Goal: Task Accomplishment & Management: Complete application form

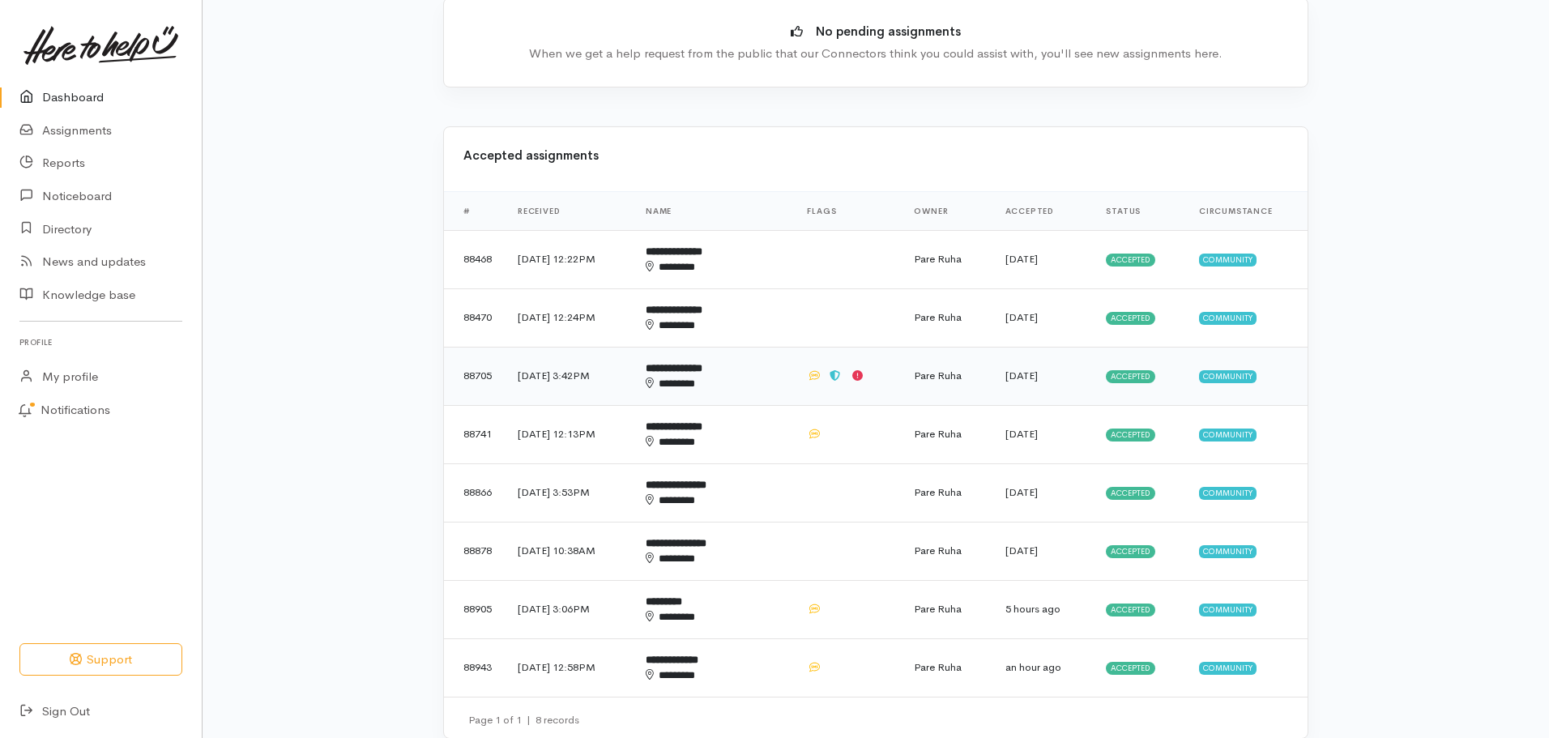
scroll to position [324, 0]
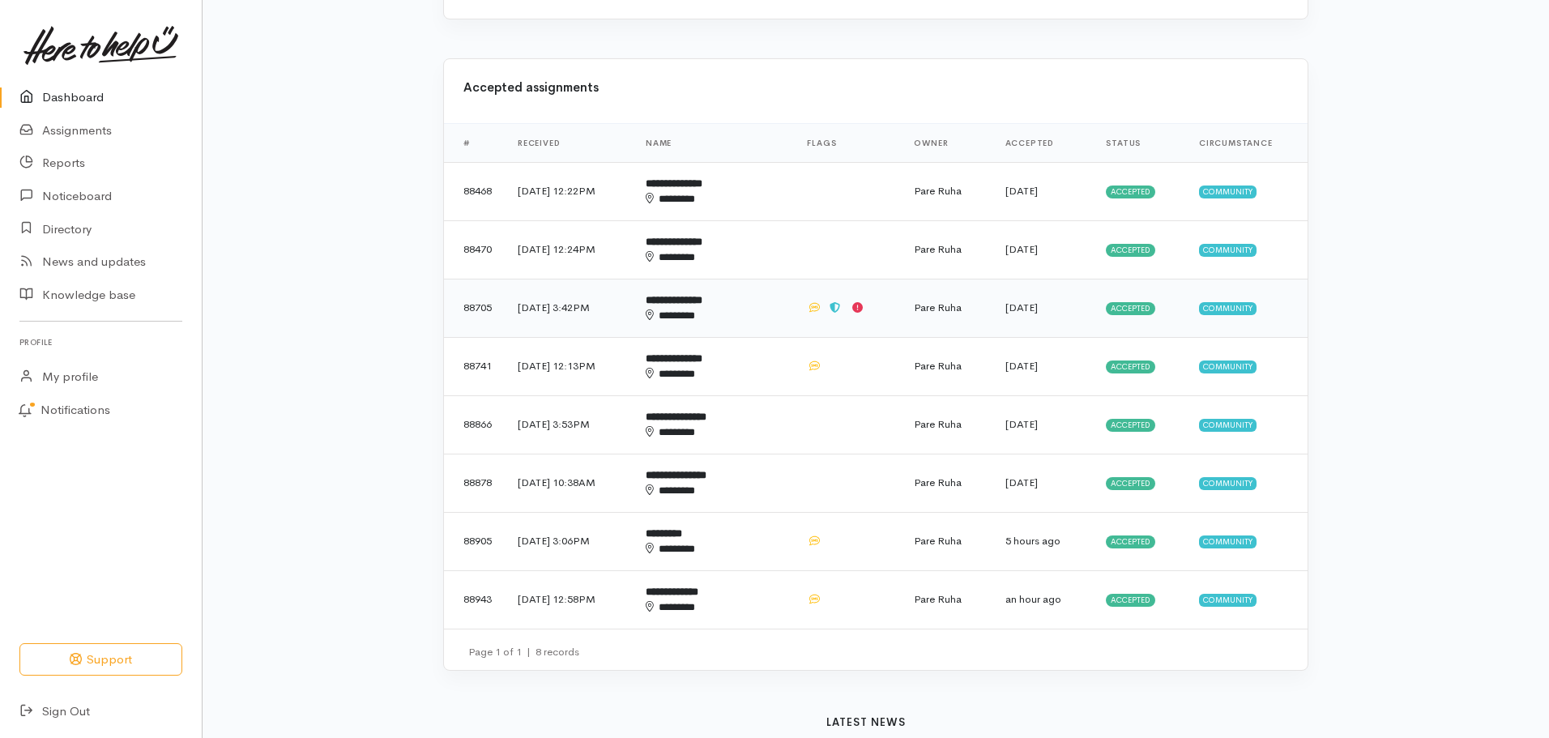
drag, startPoint x: 1128, startPoint y: 308, endPoint x: 1138, endPoint y: 283, distance: 26.9
click at [1128, 305] on span "Accepted" at bounding box center [1130, 308] width 49 height 13
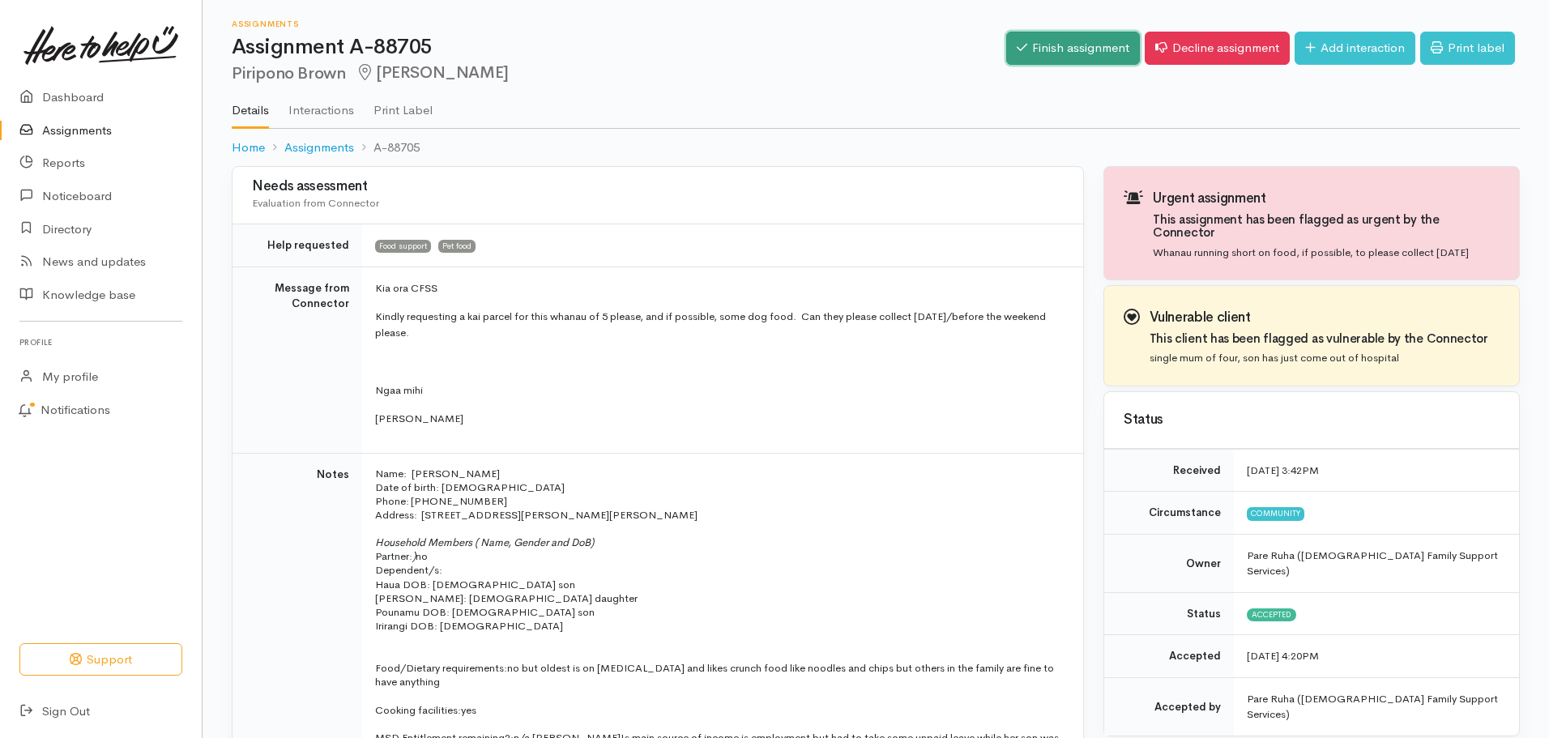
click at [1052, 49] on link "Finish assignment" at bounding box center [1073, 48] width 134 height 33
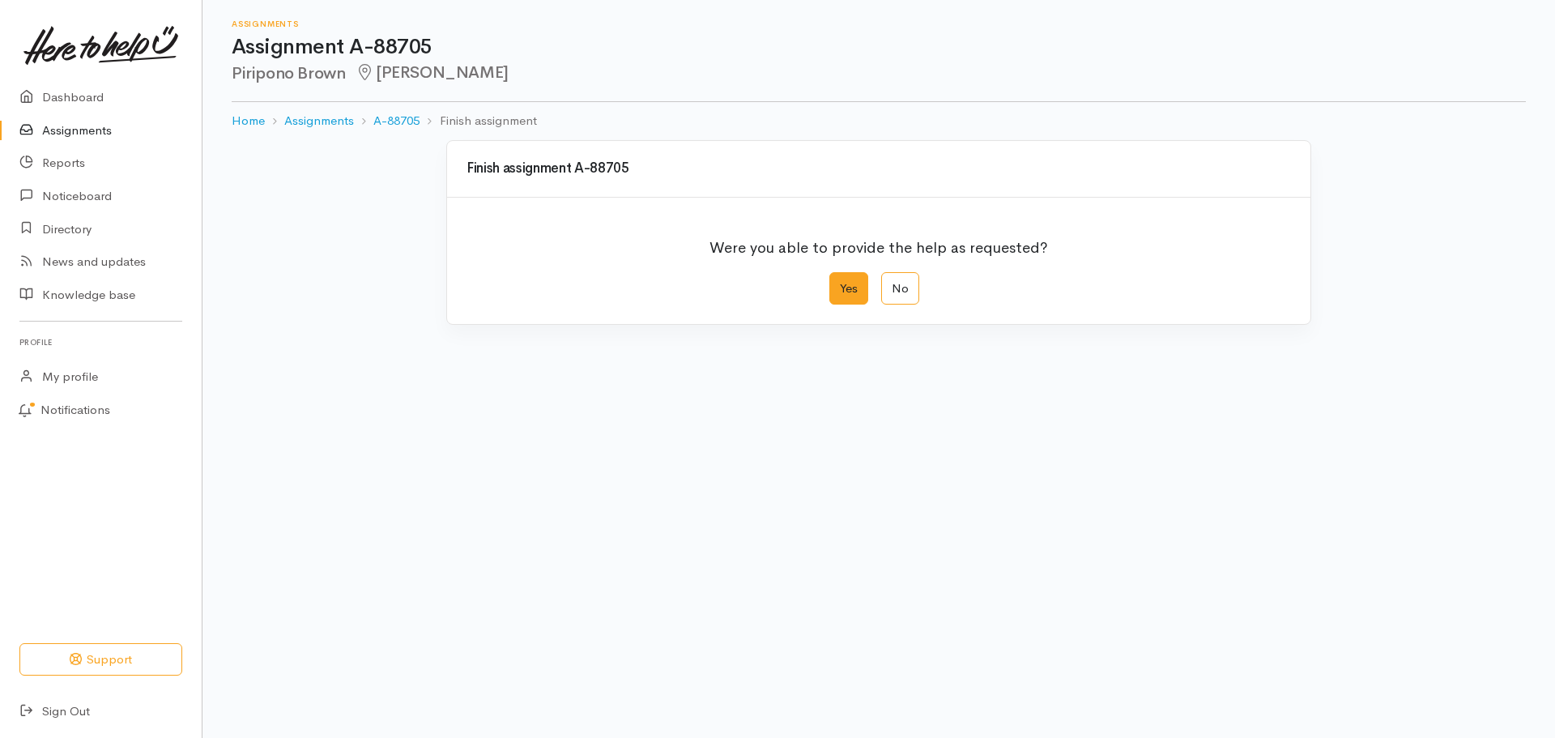
click at [842, 281] on label "Yes" at bounding box center [848, 288] width 39 height 33
click at [840, 281] on input "Yes" at bounding box center [834, 277] width 11 height 11
radio input "true"
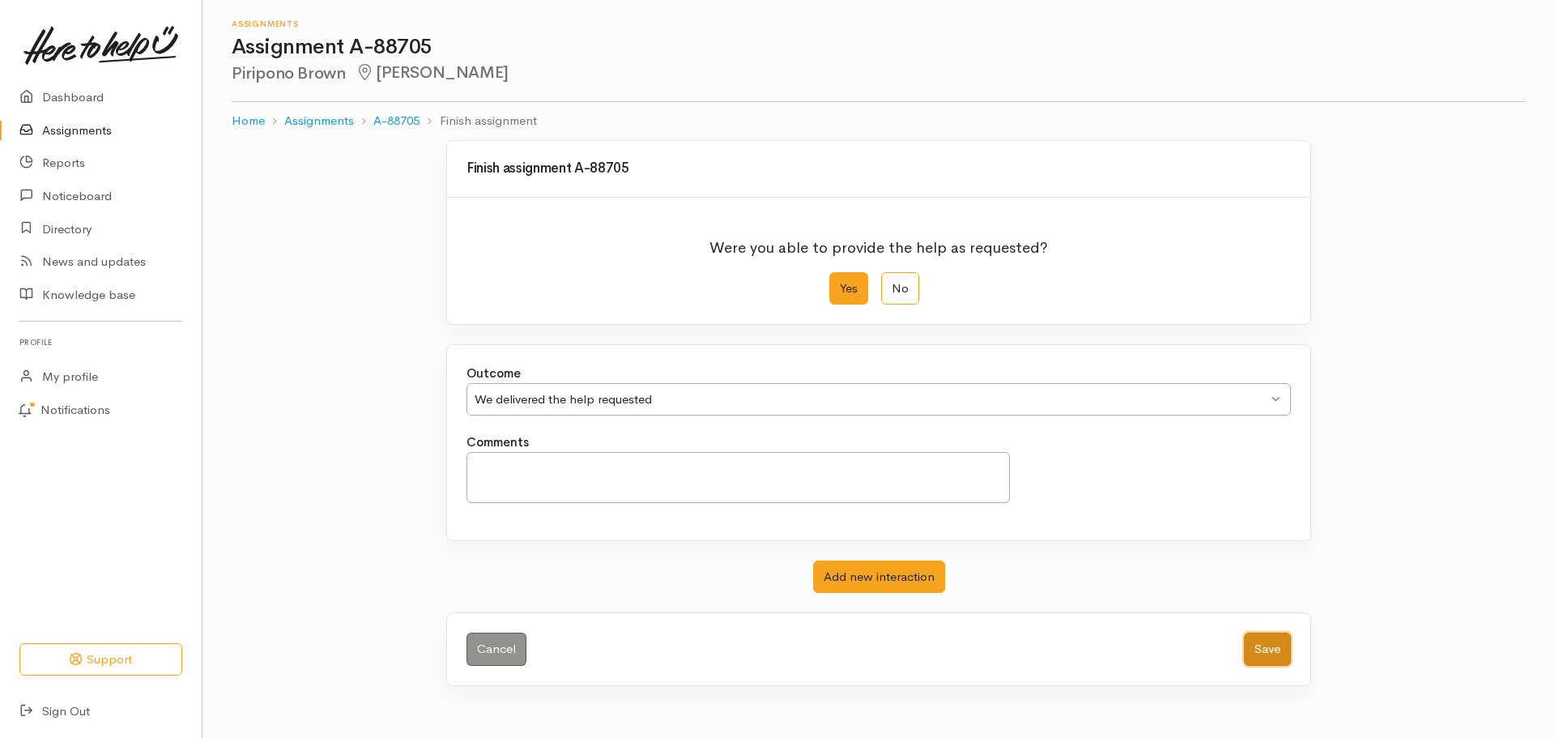
drag, startPoint x: 1269, startPoint y: 648, endPoint x: 1269, endPoint y: 632, distance: 16.2
click at [1269, 646] on button "Save" at bounding box center [1267, 649] width 47 height 33
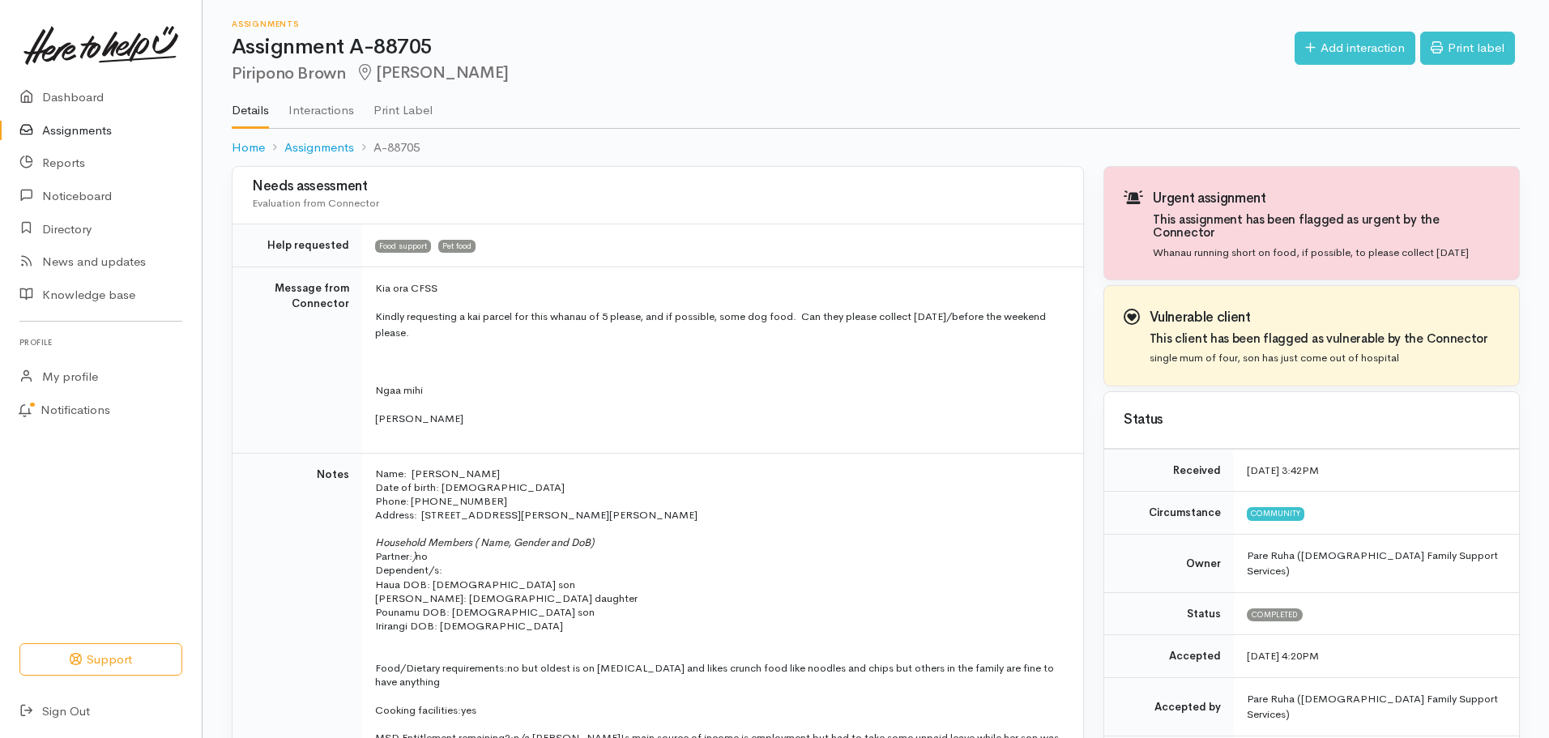
click at [70, 128] on link "Assignments" at bounding box center [101, 130] width 202 height 33
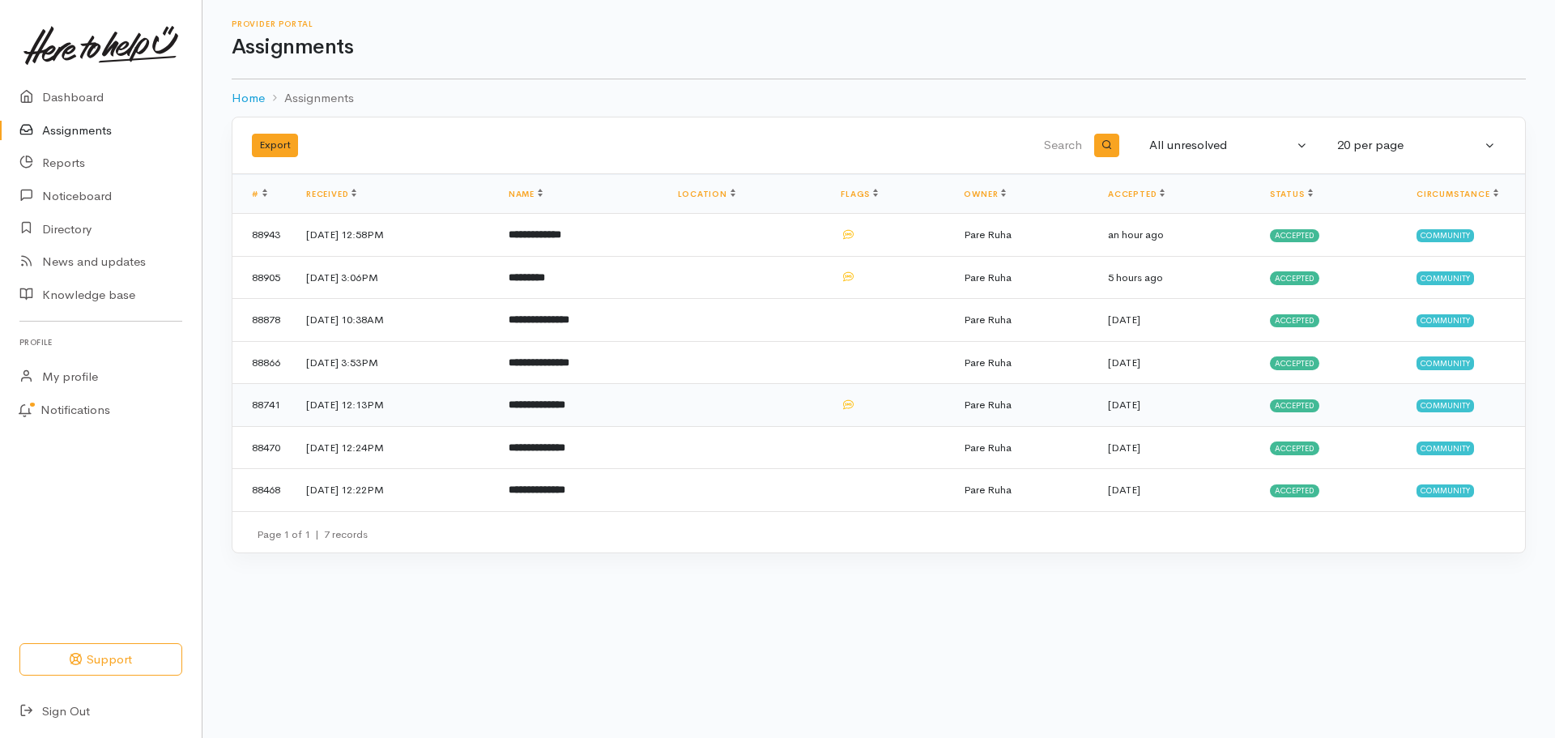
click at [1308, 406] on span "Accepted" at bounding box center [1294, 405] width 49 height 13
click at [565, 399] on b "**********" at bounding box center [537, 404] width 57 height 11
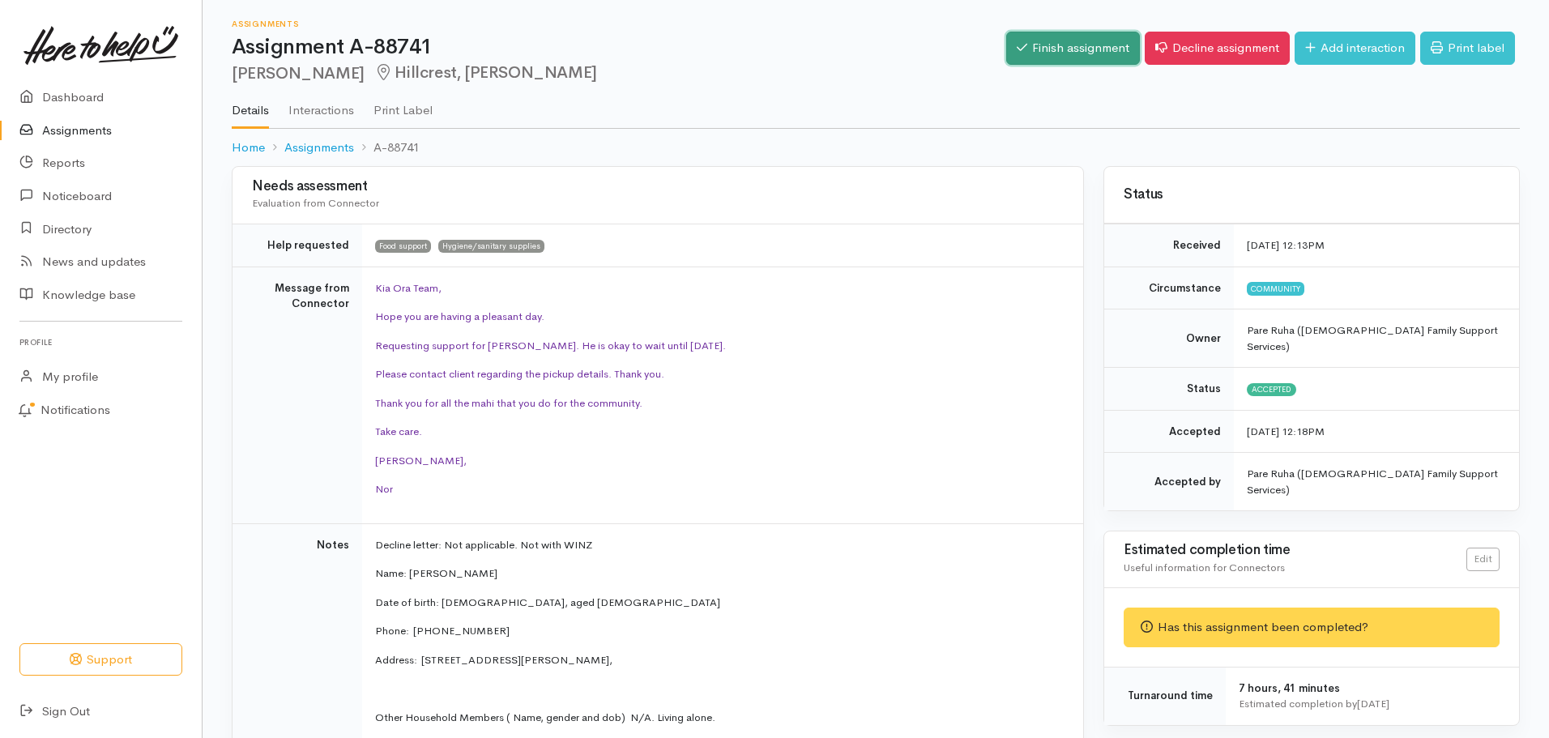
click at [1086, 38] on link "Finish assignment" at bounding box center [1073, 48] width 134 height 33
click at [1049, 53] on link "Finish assignment" at bounding box center [1073, 48] width 134 height 33
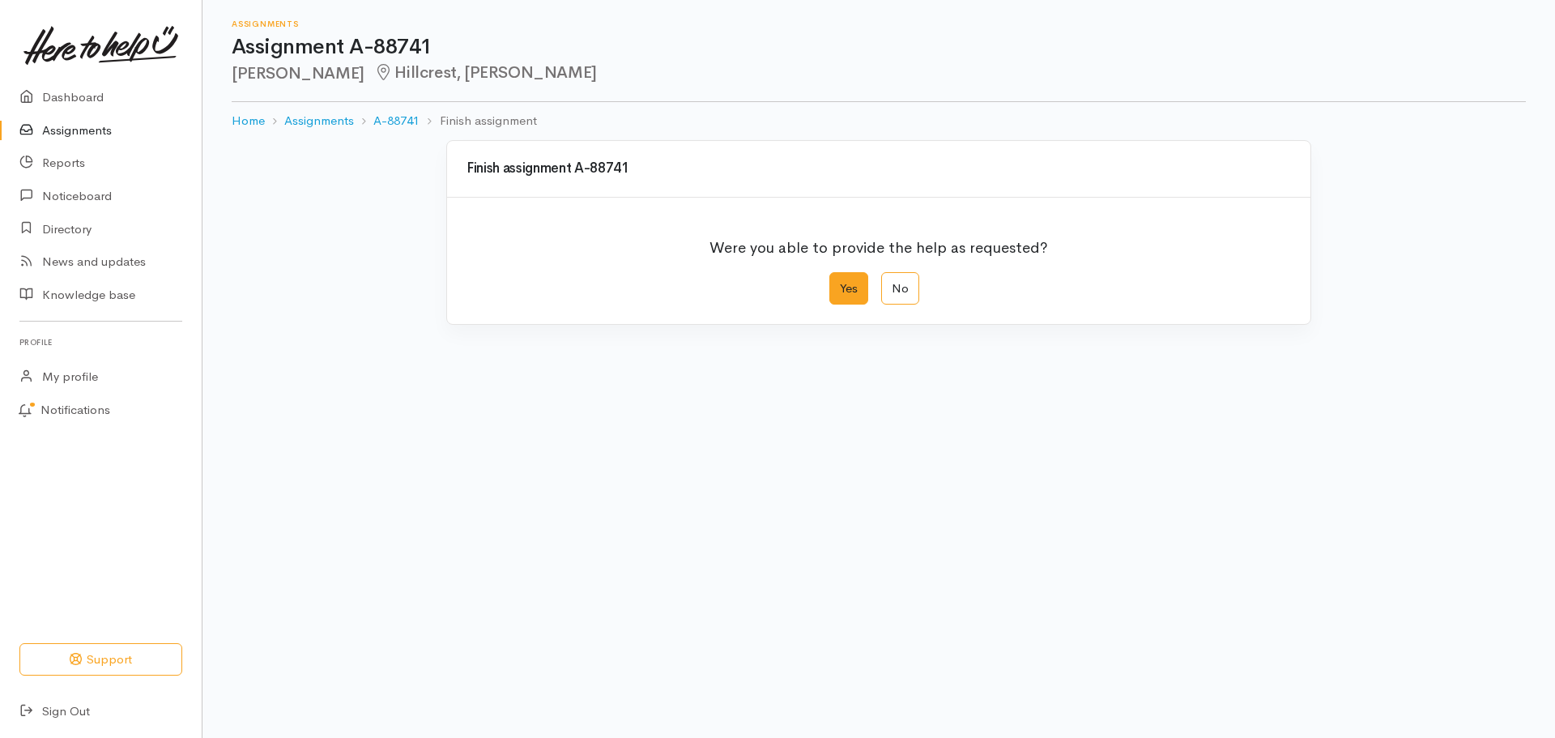
click at [853, 292] on label "Yes" at bounding box center [848, 288] width 39 height 33
click at [840, 283] on input "Yes" at bounding box center [834, 277] width 11 height 11
radio input "true"
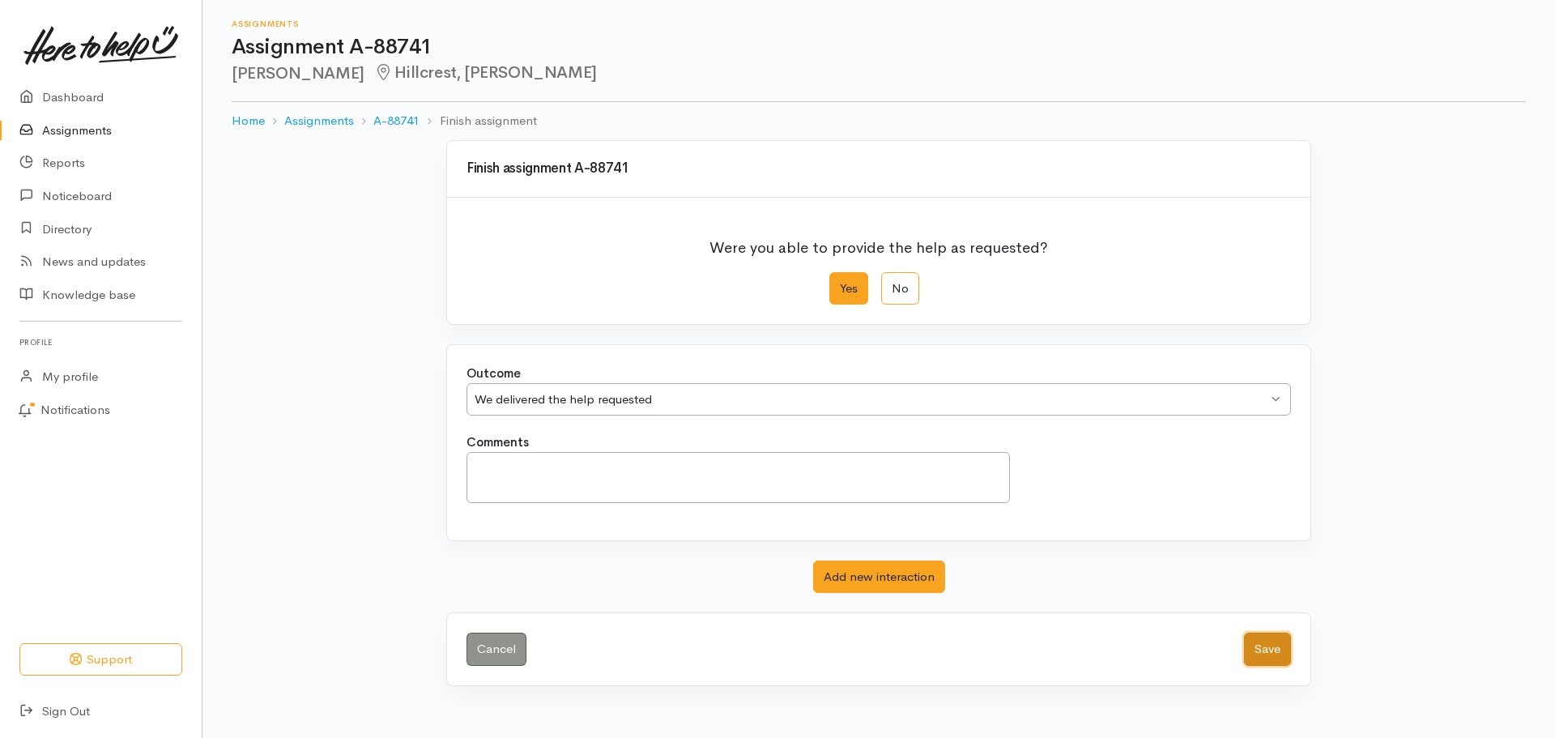
click at [1280, 650] on button "Save" at bounding box center [1267, 649] width 47 height 33
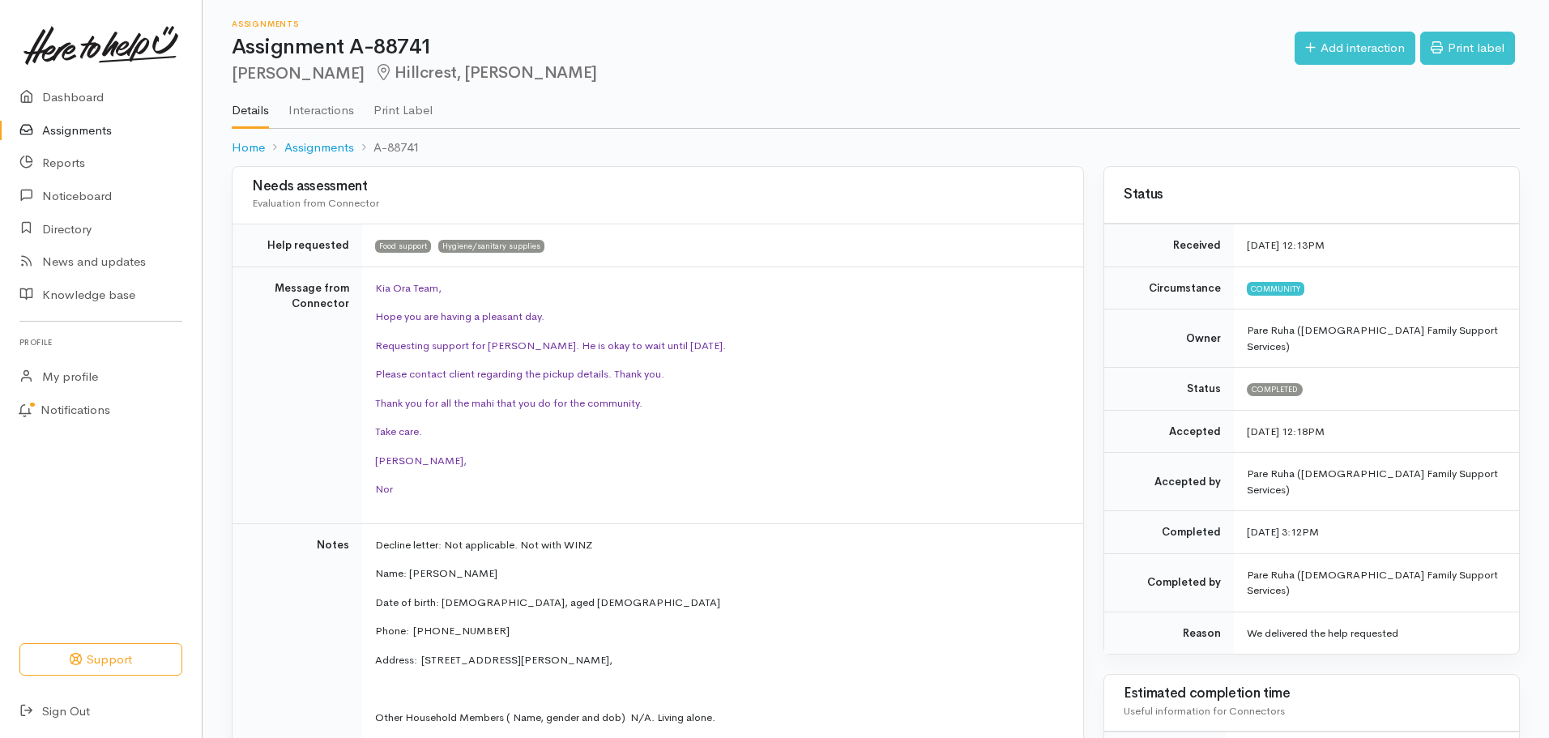
click at [62, 132] on link "Assignments" at bounding box center [101, 130] width 202 height 33
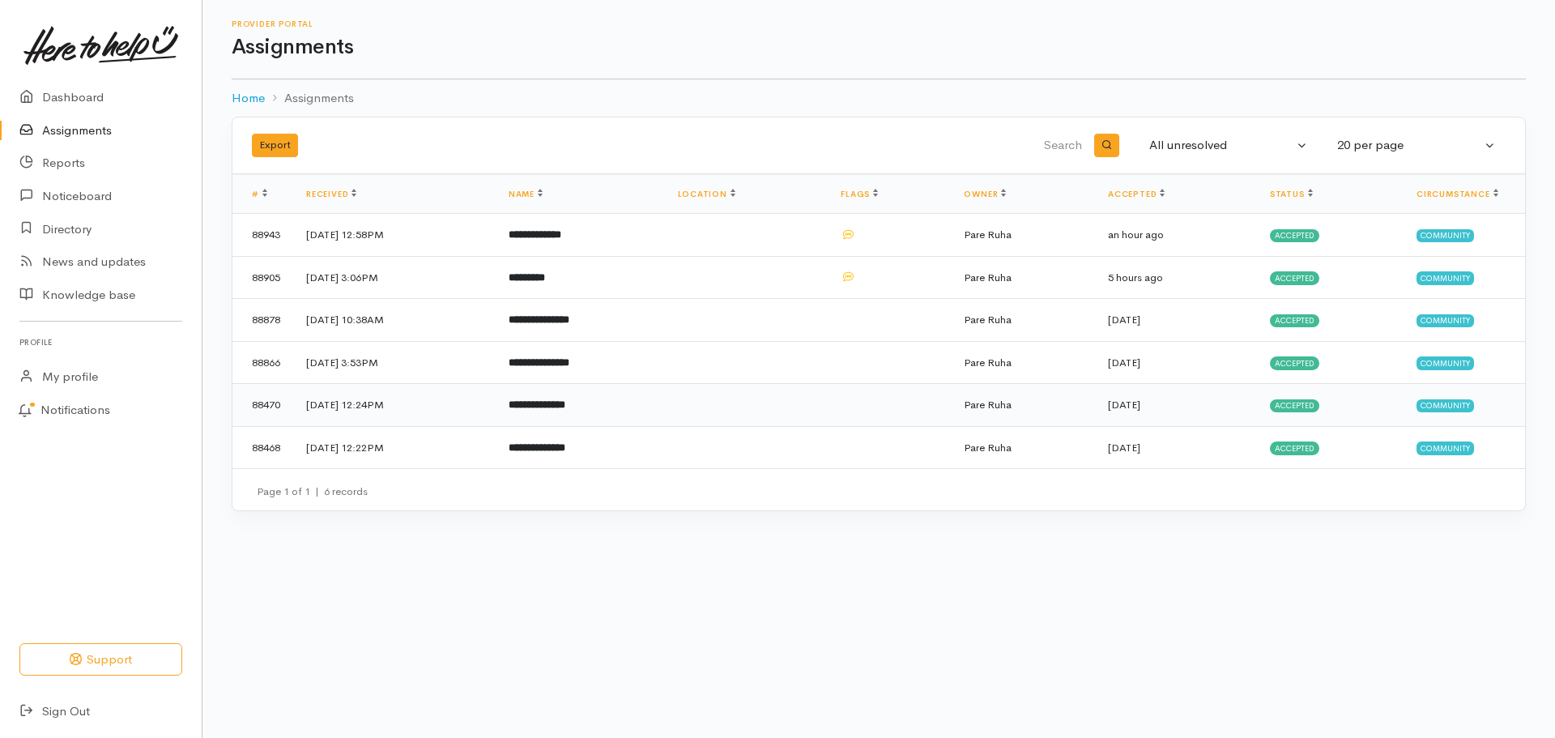
click at [565, 402] on b "**********" at bounding box center [537, 404] width 57 height 11
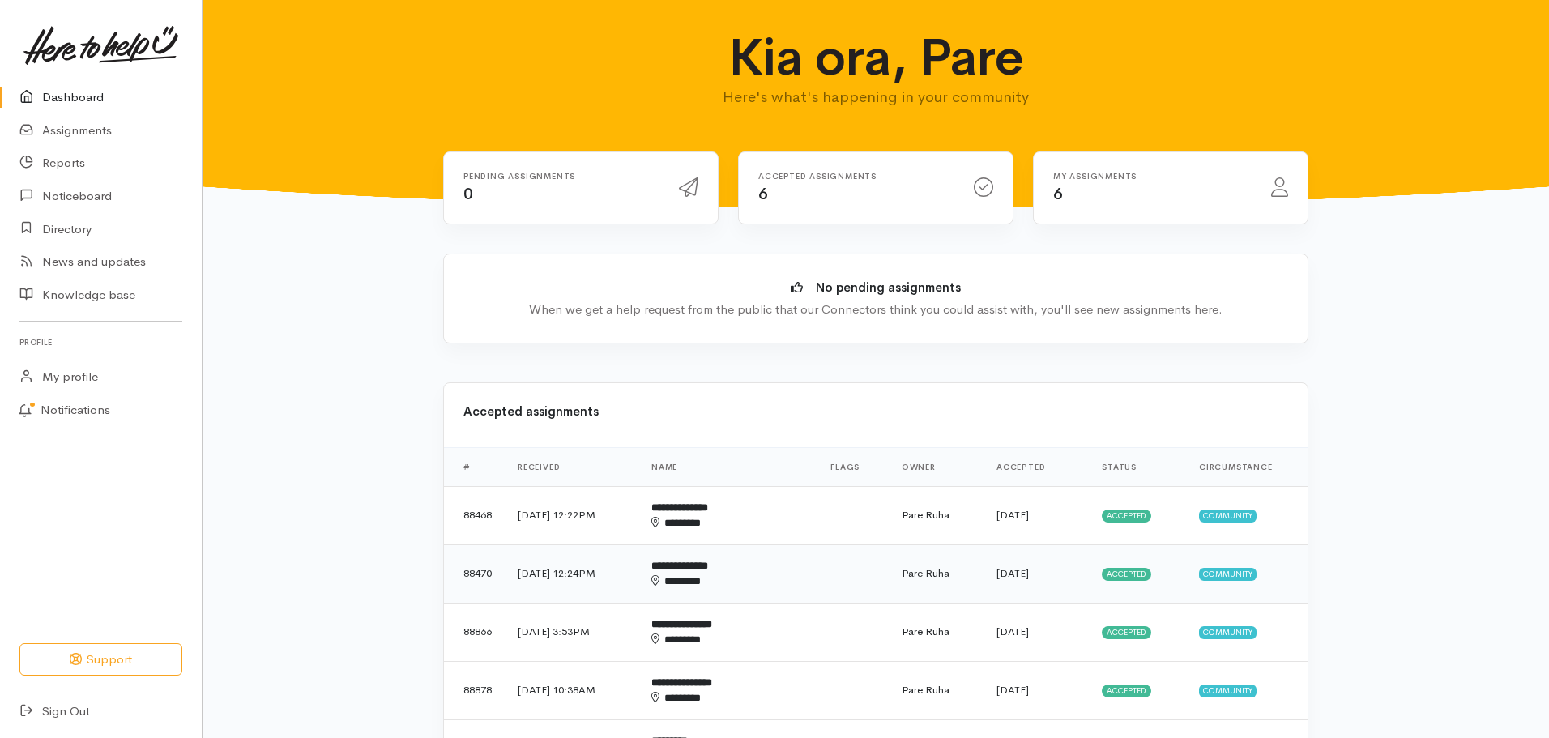
click at [719, 578] on div "********" at bounding box center [707, 581] width 113 height 16
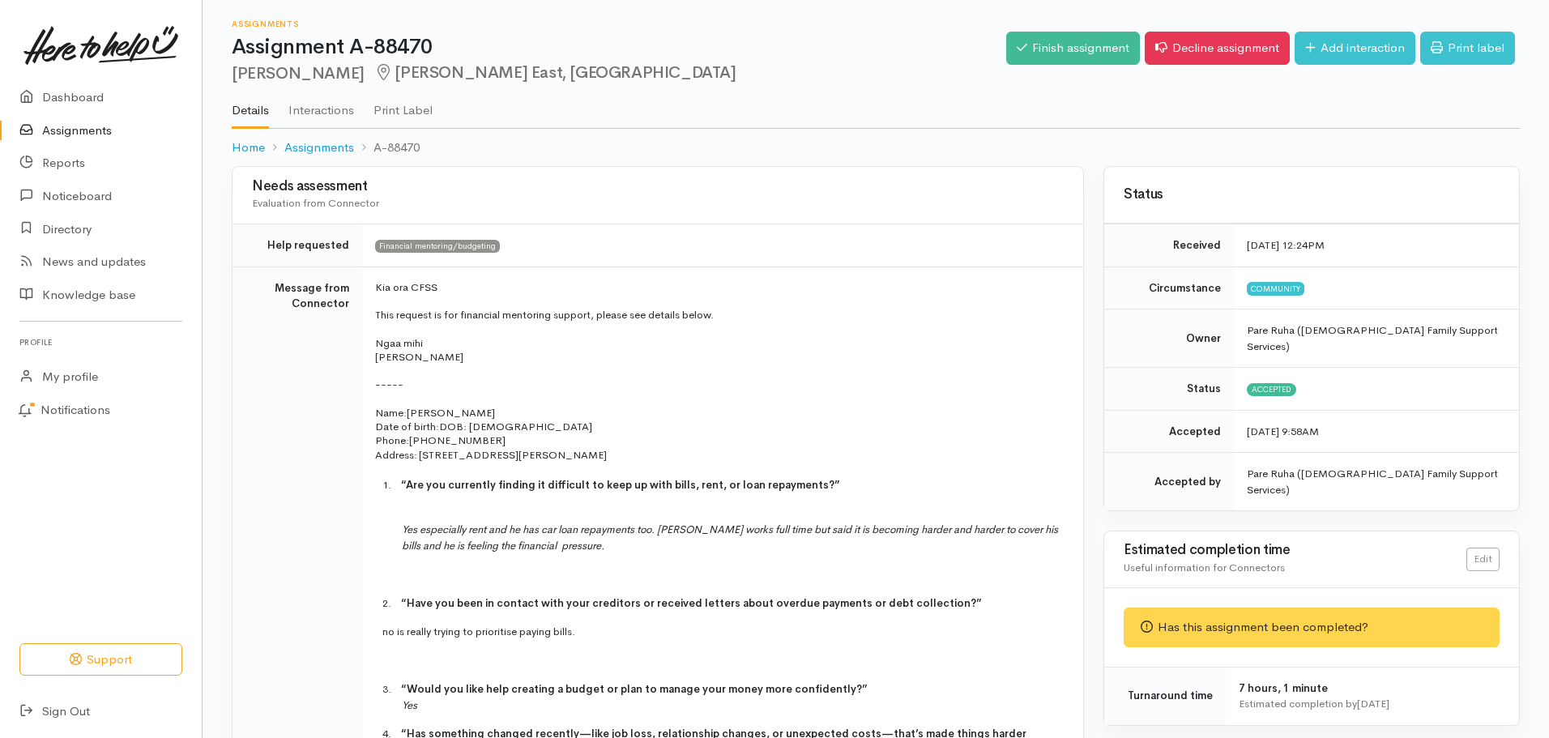
click at [66, 135] on link "Assignments" at bounding box center [101, 130] width 202 height 33
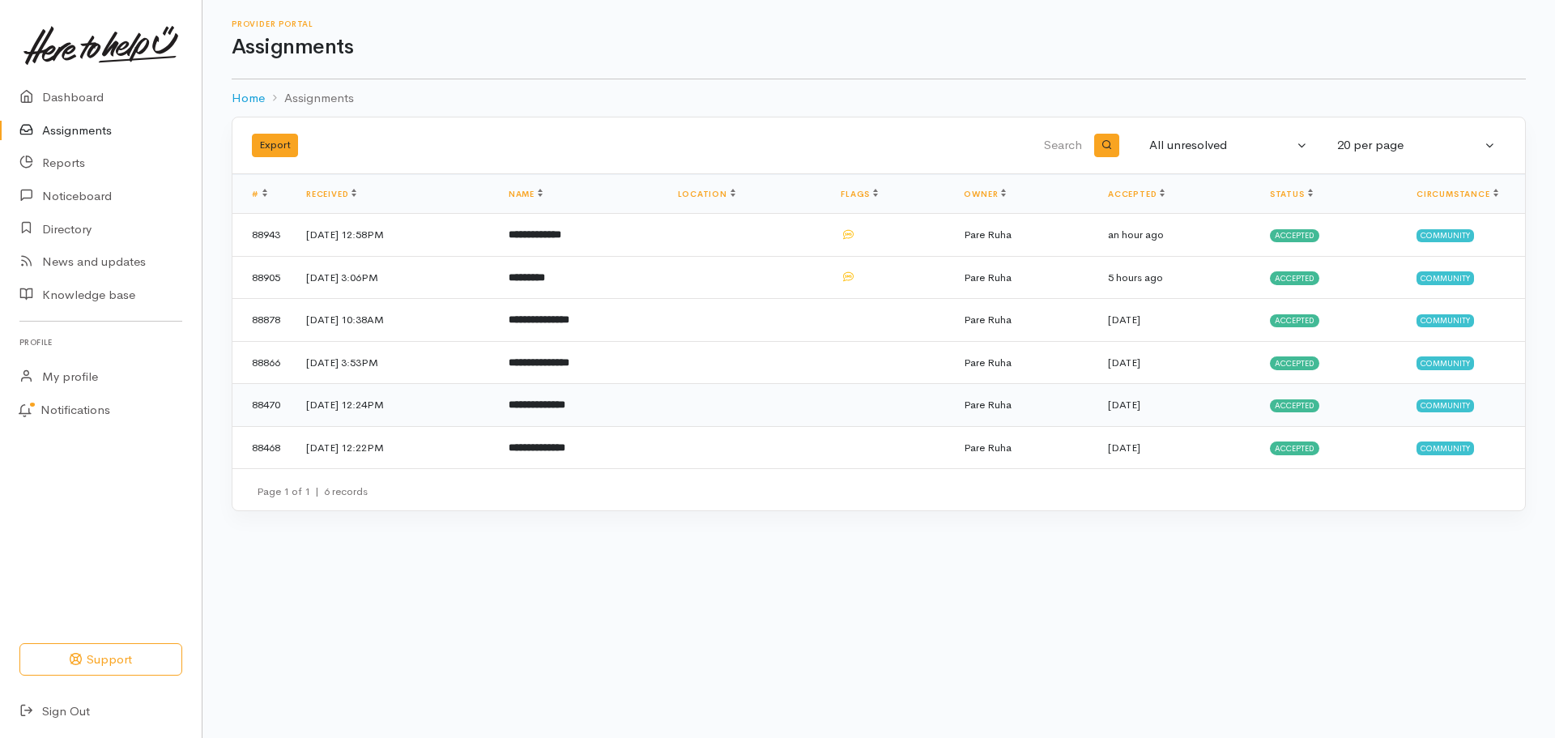
click at [565, 403] on b "**********" at bounding box center [537, 404] width 57 height 11
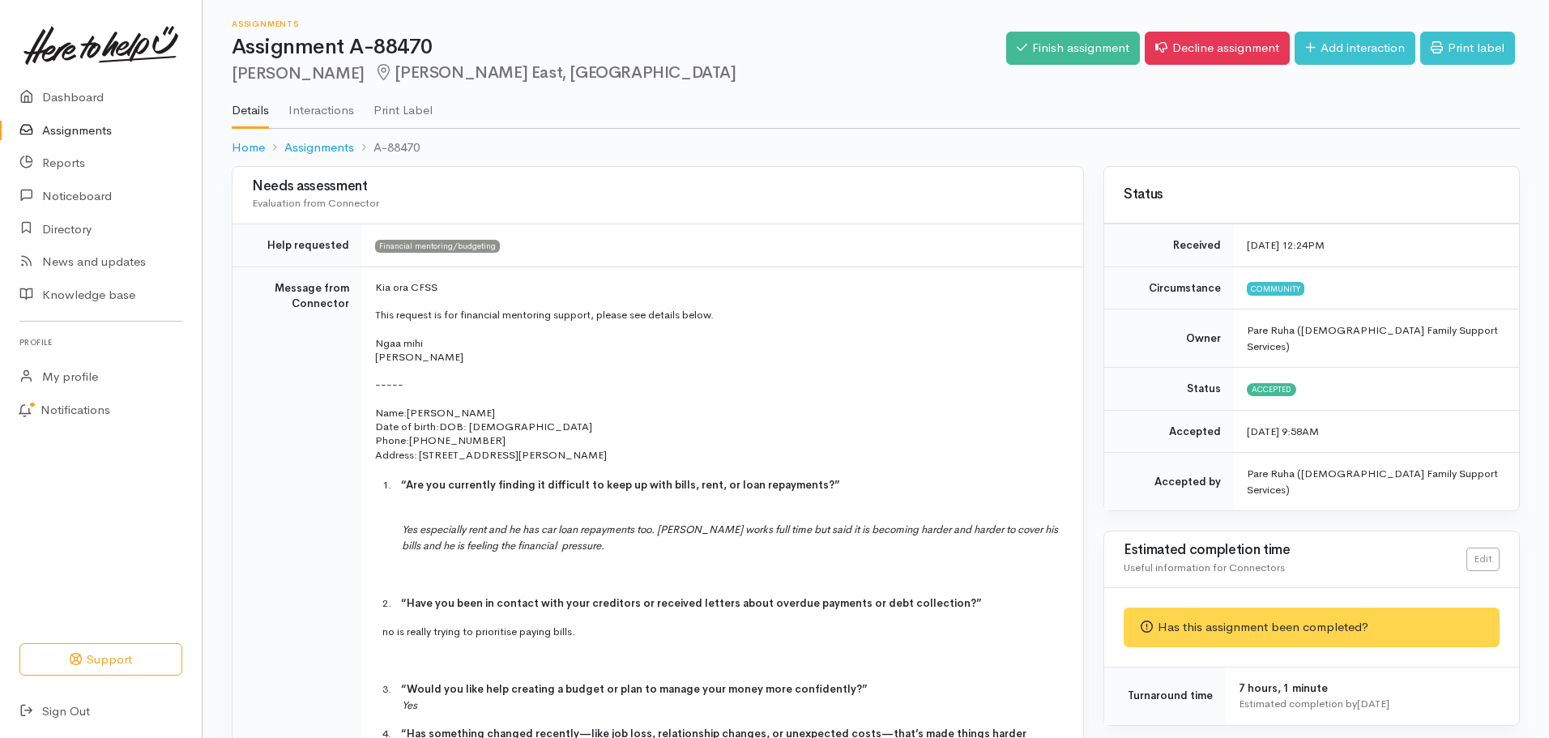
click at [62, 130] on link "Assignments" at bounding box center [101, 130] width 202 height 33
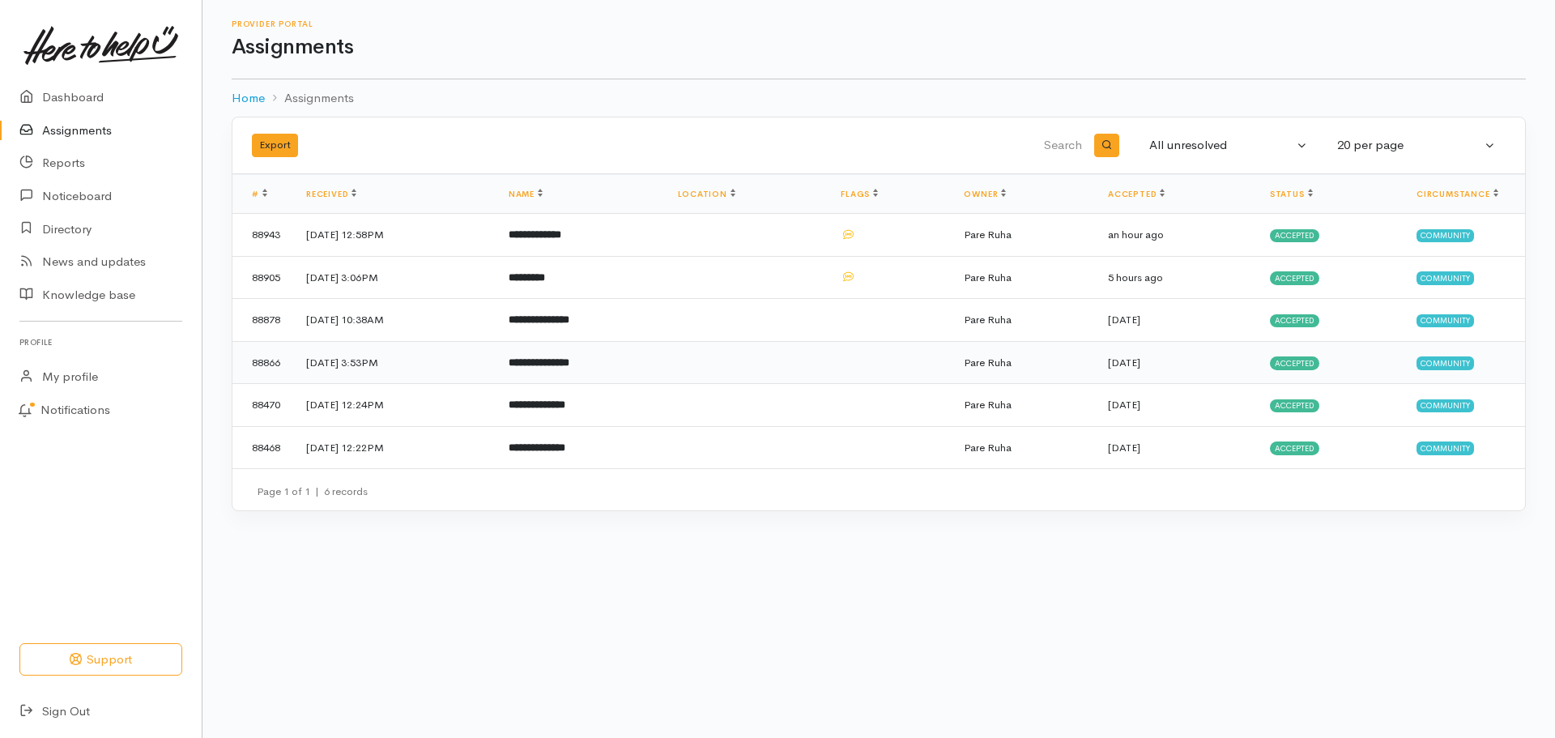
click at [1306, 365] on span "Accepted" at bounding box center [1294, 362] width 49 height 13
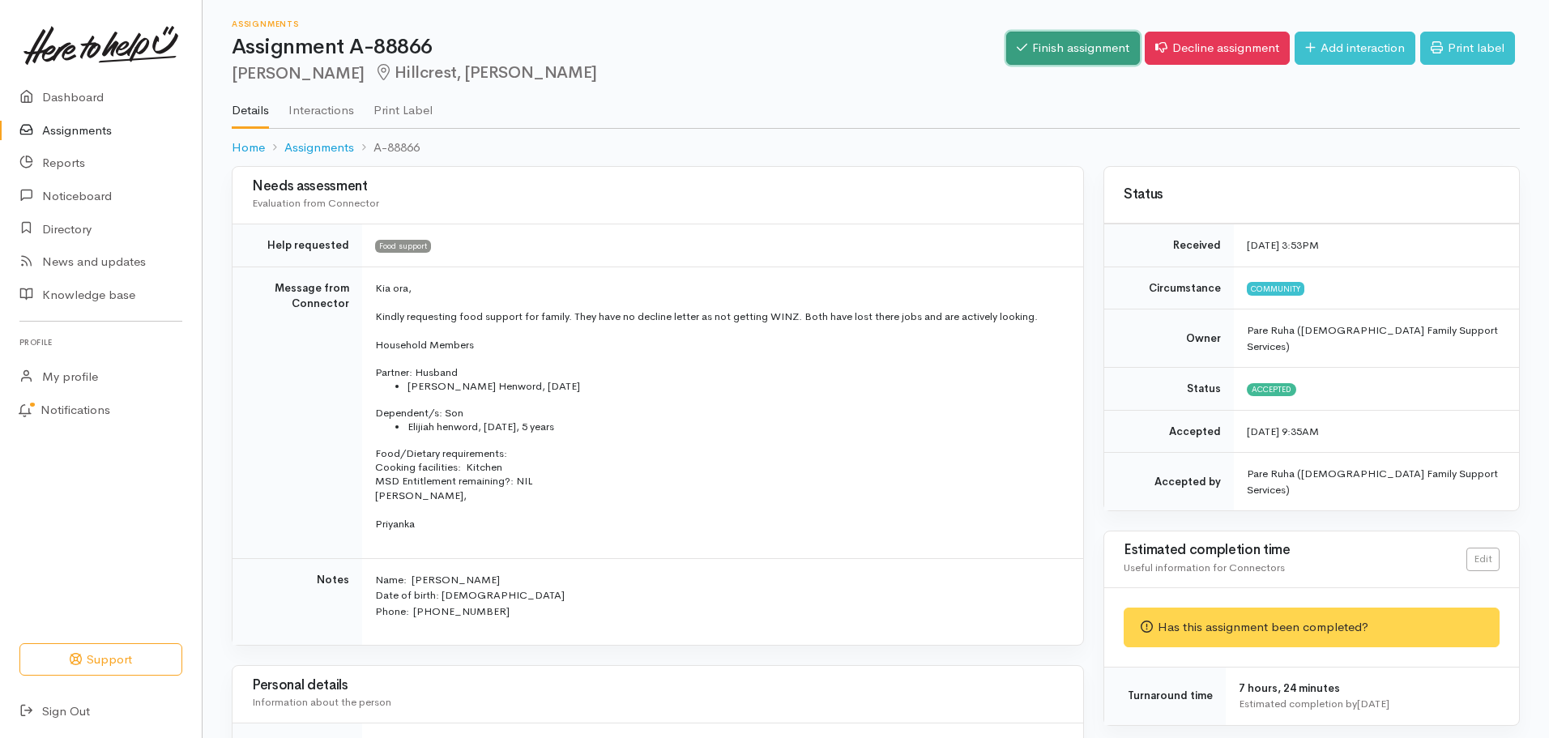
click at [1063, 49] on link "Finish assignment" at bounding box center [1073, 48] width 134 height 33
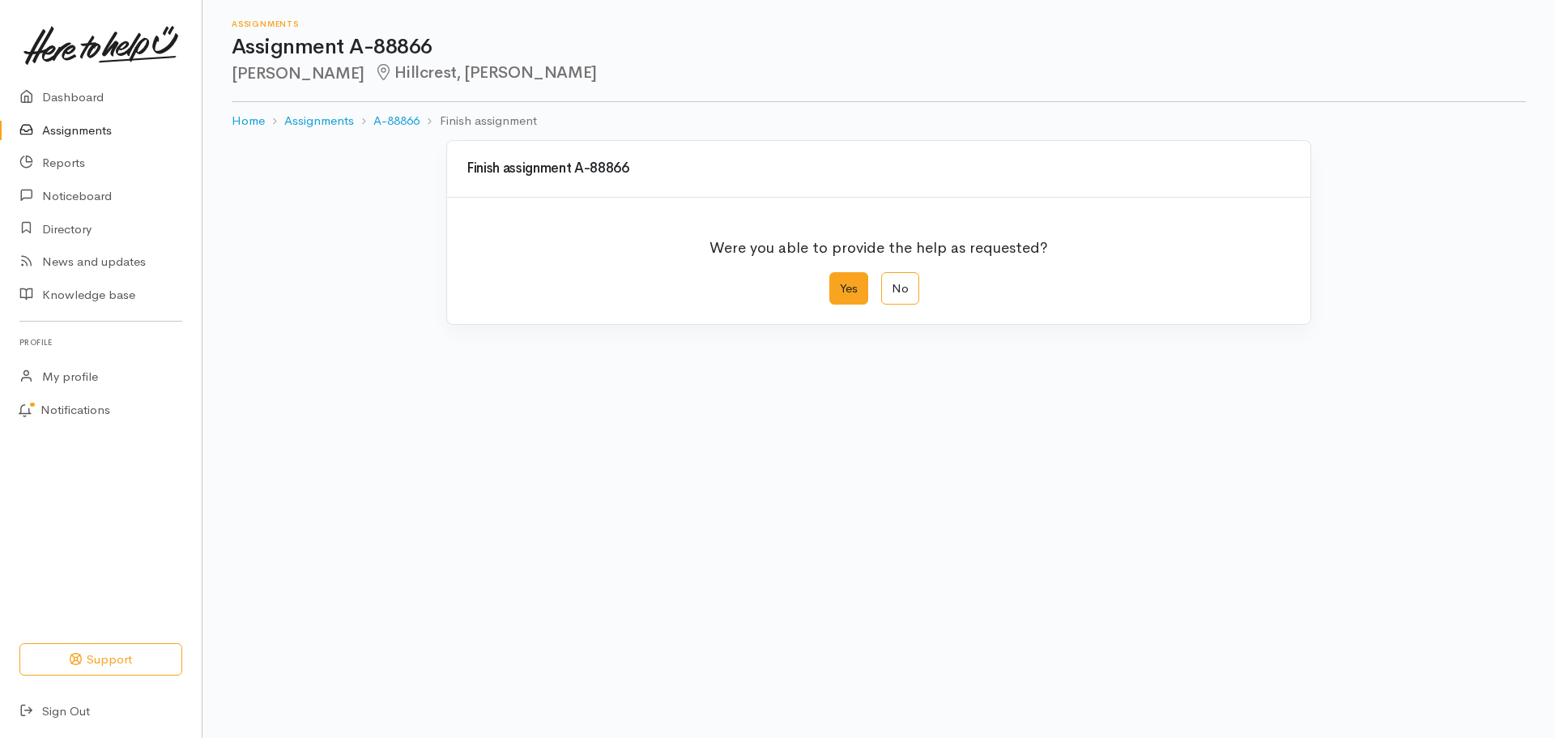
click at [846, 283] on label "Yes" at bounding box center [848, 288] width 39 height 33
click at [840, 283] on input "Yes" at bounding box center [834, 277] width 11 height 11
radio input "true"
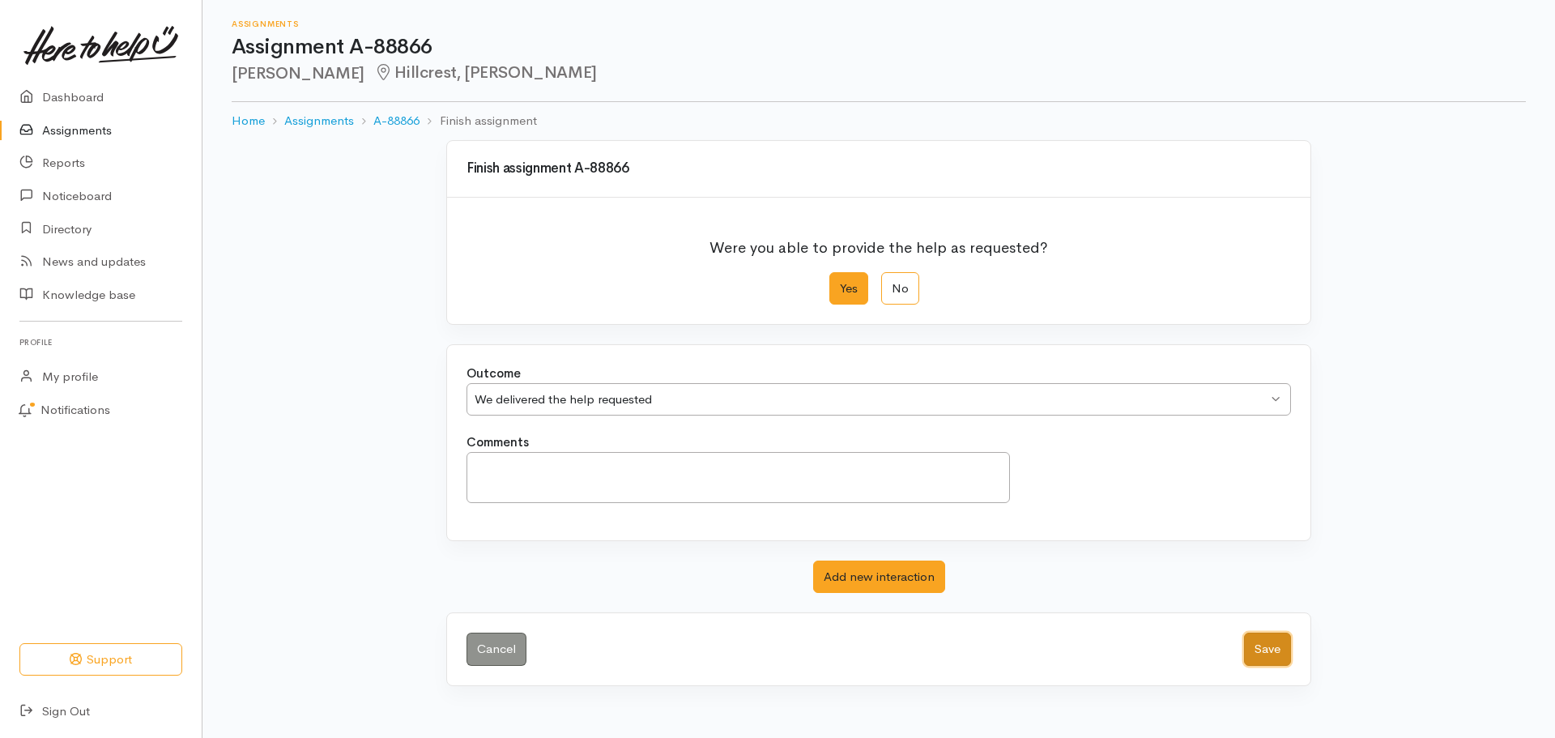
click at [1271, 658] on button "Save" at bounding box center [1267, 649] width 47 height 33
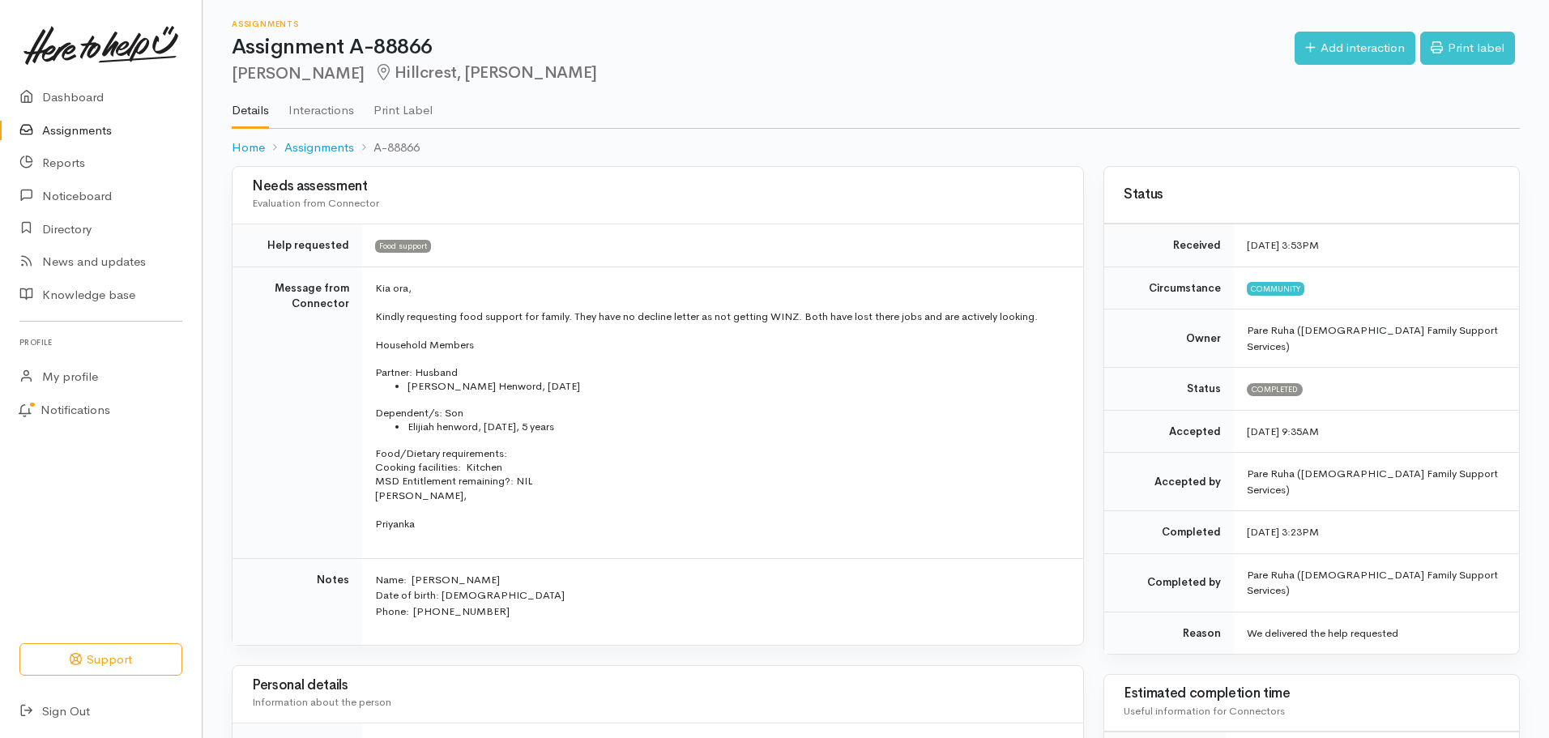
click at [66, 128] on link "Assignments" at bounding box center [101, 130] width 202 height 33
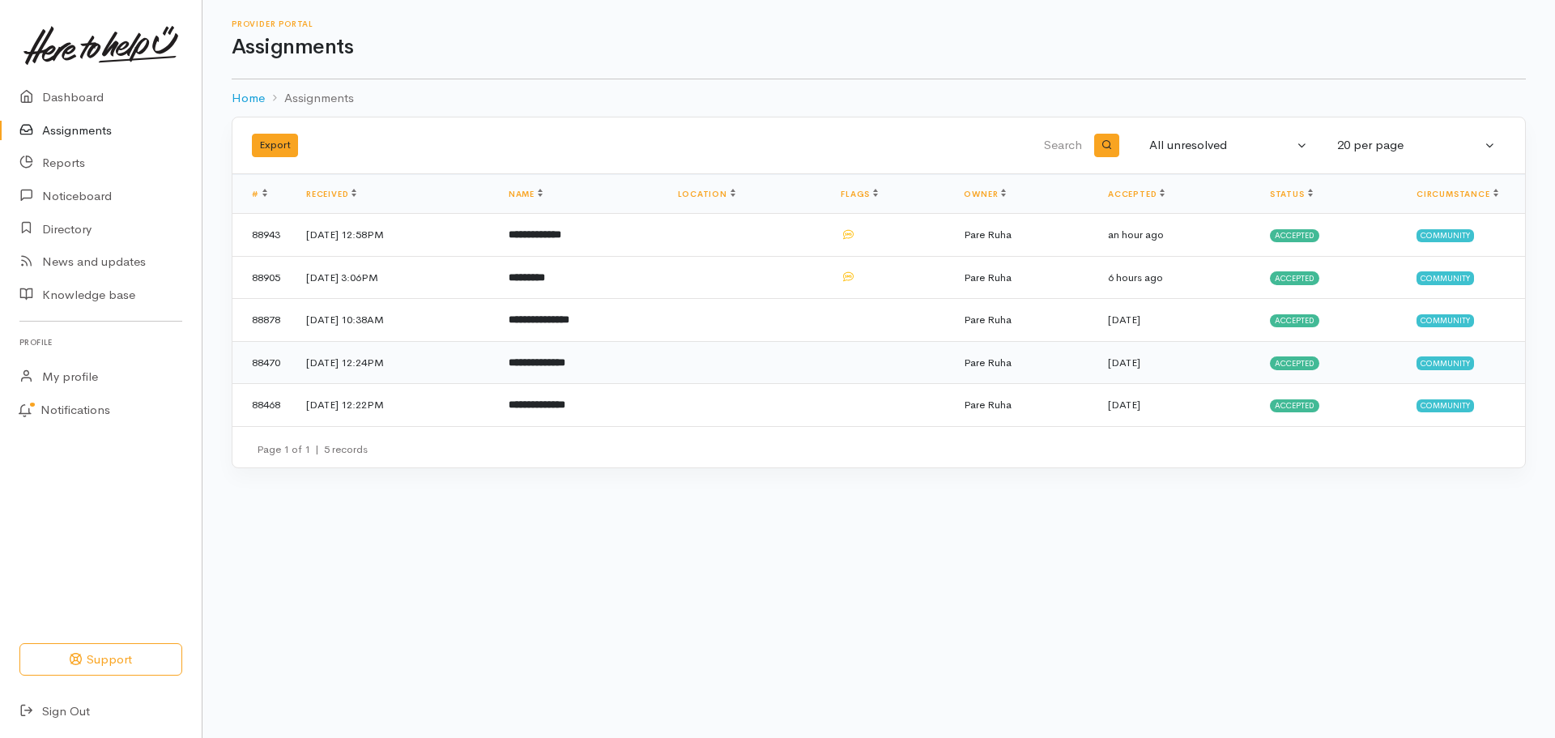
click at [565, 364] on b "**********" at bounding box center [537, 362] width 57 height 11
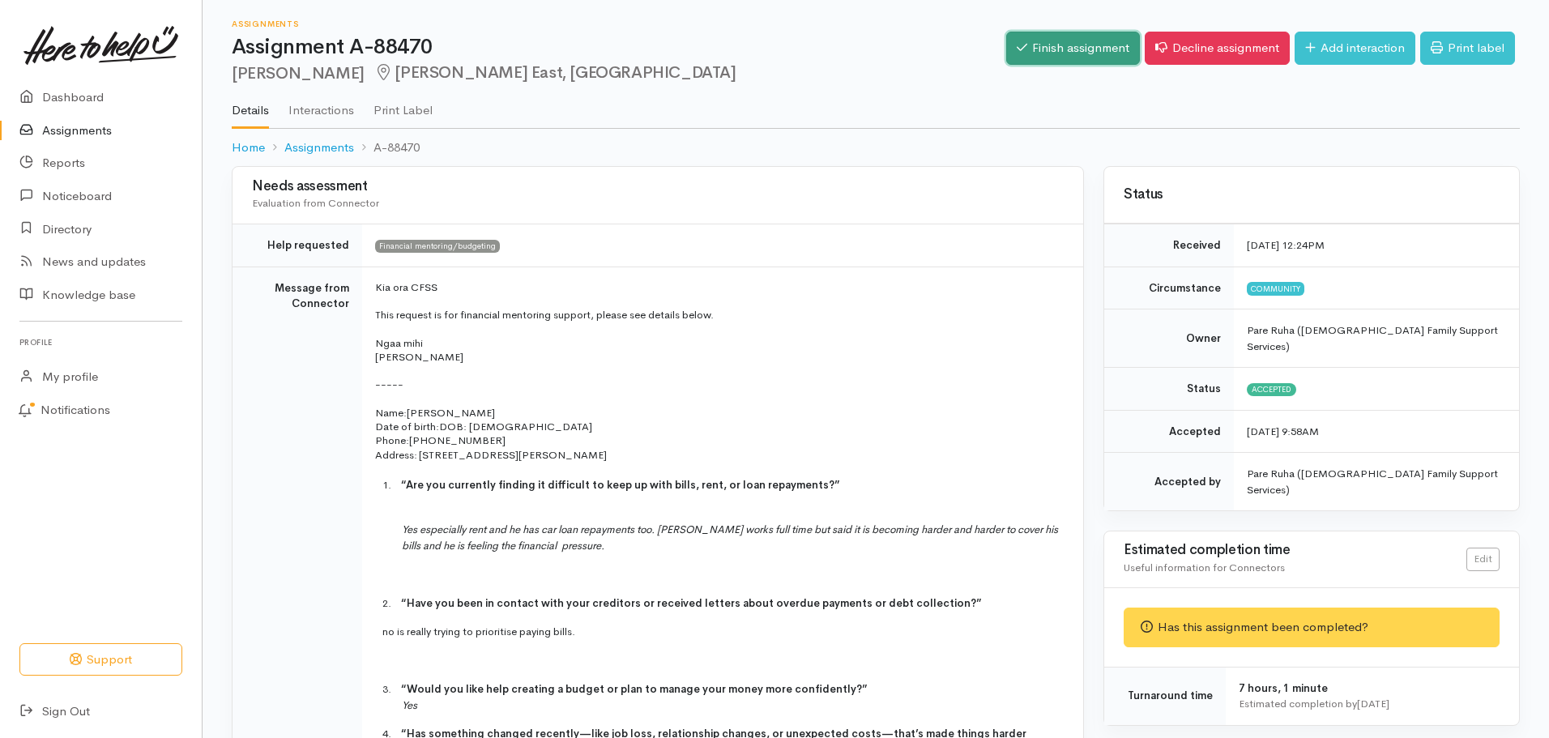
click at [1074, 49] on link "Finish assignment" at bounding box center [1073, 48] width 134 height 33
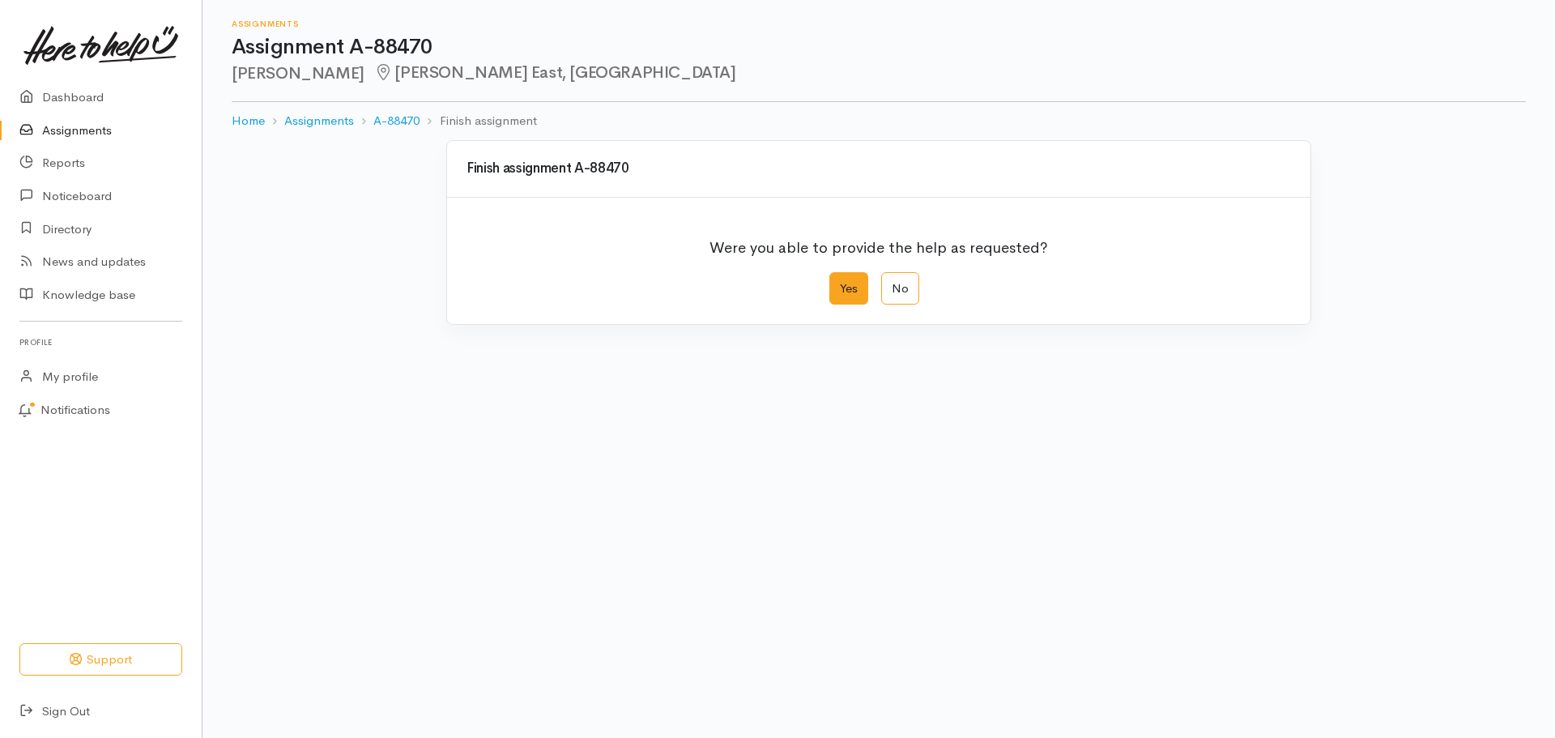
click at [841, 292] on label "Yes" at bounding box center [848, 288] width 39 height 33
click at [840, 283] on input "Yes" at bounding box center [834, 277] width 11 height 11
radio input "true"
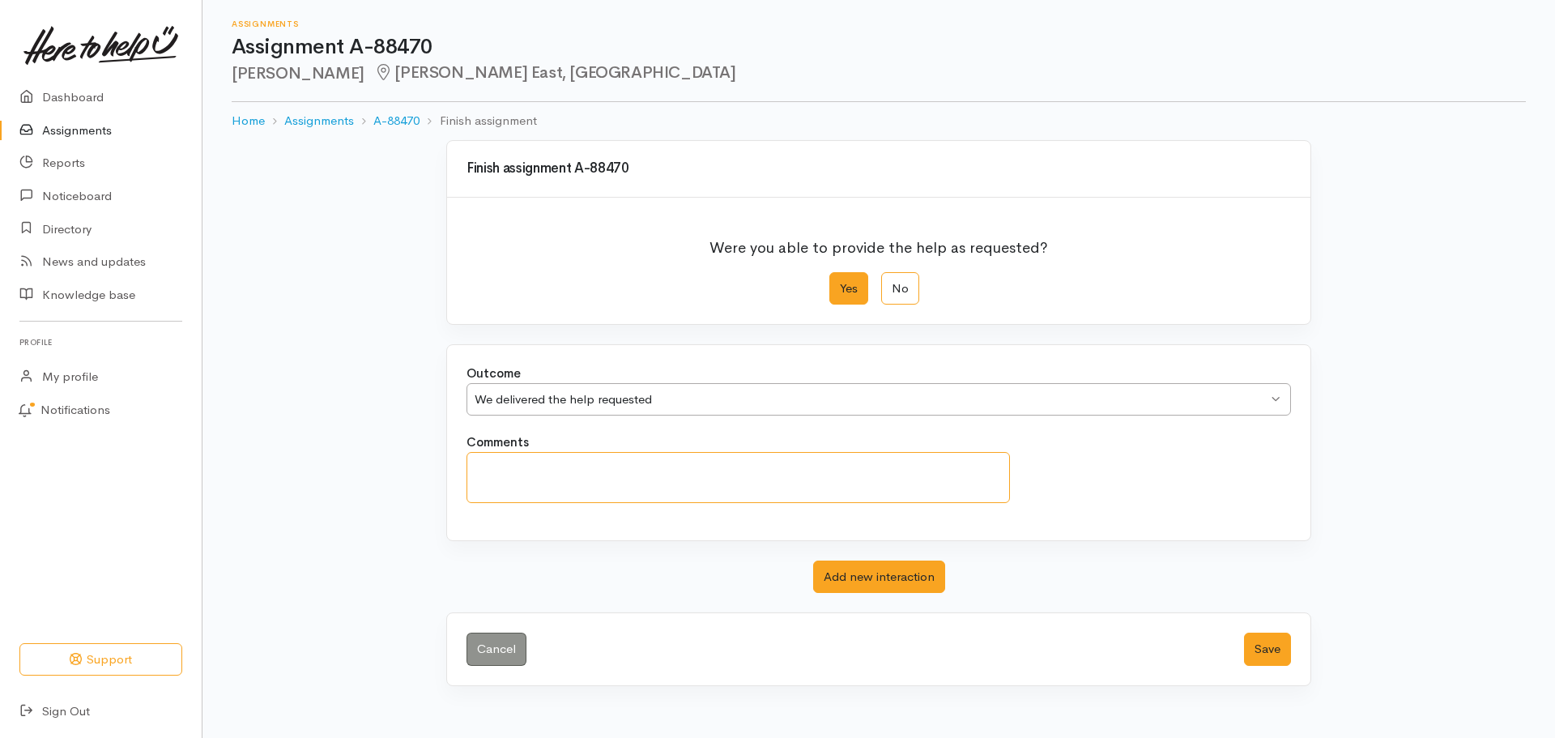
click at [514, 479] on textarea "Comments" at bounding box center [738, 477] width 543 height 51
paste textarea "An appointment has been made for [PERSON_NAME] to meet with me [DATE], 7 [DATE]…"
click at [798, 467] on textarea "An appointment has been made for Walter to meet with me on Tuesday, 7 October2\…" at bounding box center [738, 477] width 543 height 51
click at [845, 466] on textarea "An appointment has been made for Walter on Tuesday, 7 October2\ 2025." at bounding box center [738, 477] width 543 height 51
type textarea "An appointment has been made for Walter on Tuesday, 7 October 2025."
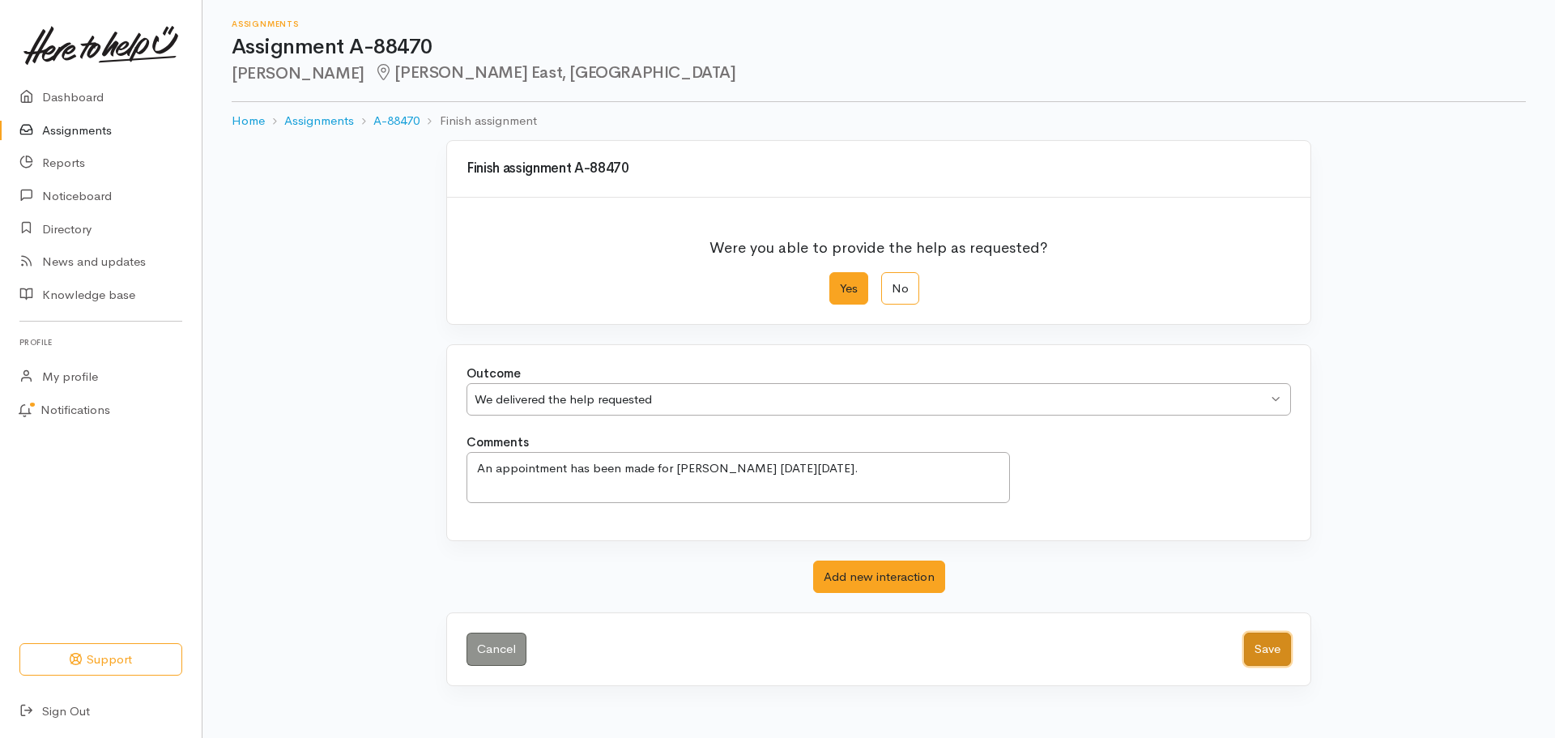
click at [1267, 654] on button "Save" at bounding box center [1267, 649] width 47 height 33
click at [1263, 647] on button "Save" at bounding box center [1267, 649] width 47 height 33
click at [1276, 402] on div "We delivered the help requested We delivered the help requested" at bounding box center [879, 399] width 824 height 33
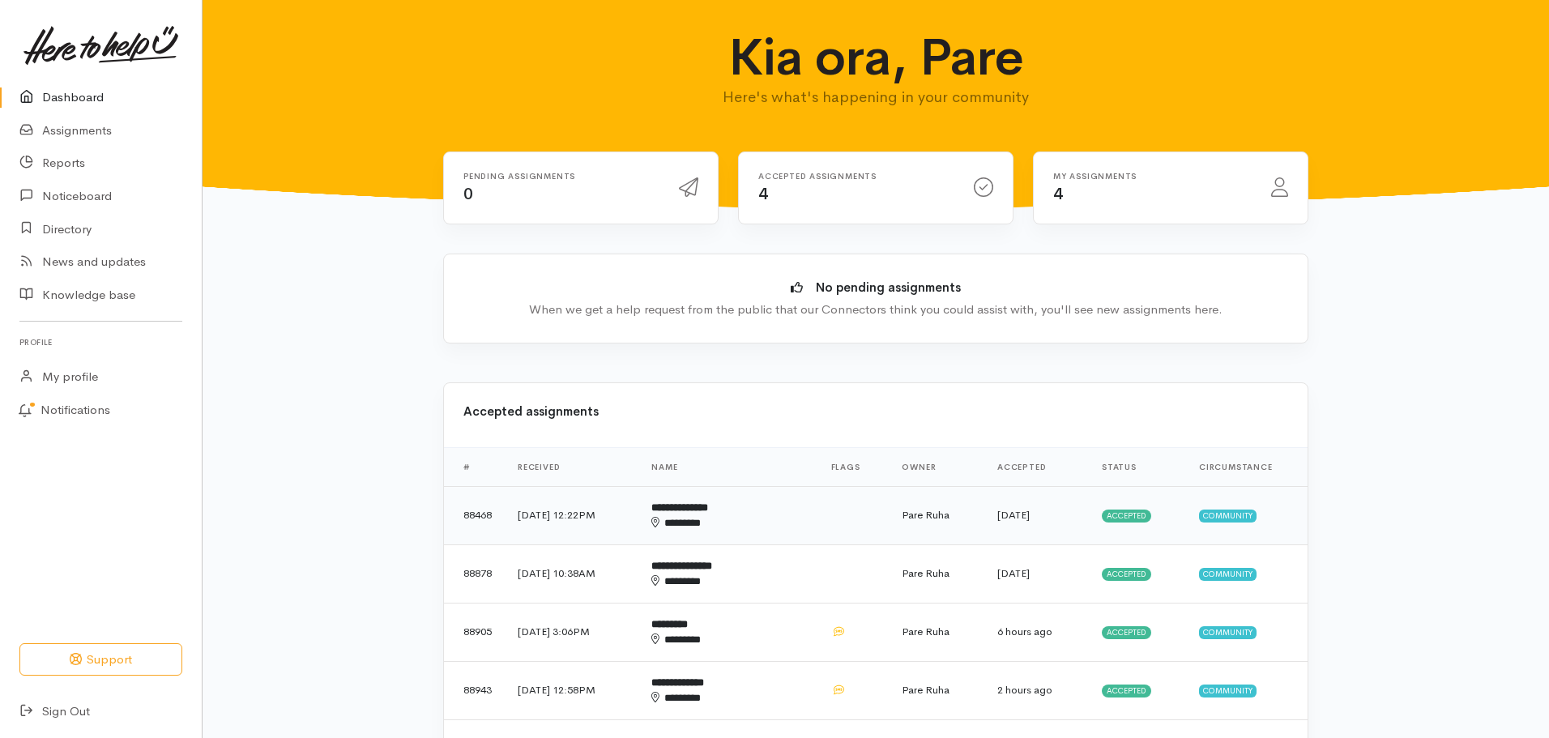
click at [708, 509] on b "**********" at bounding box center [679, 507] width 57 height 11
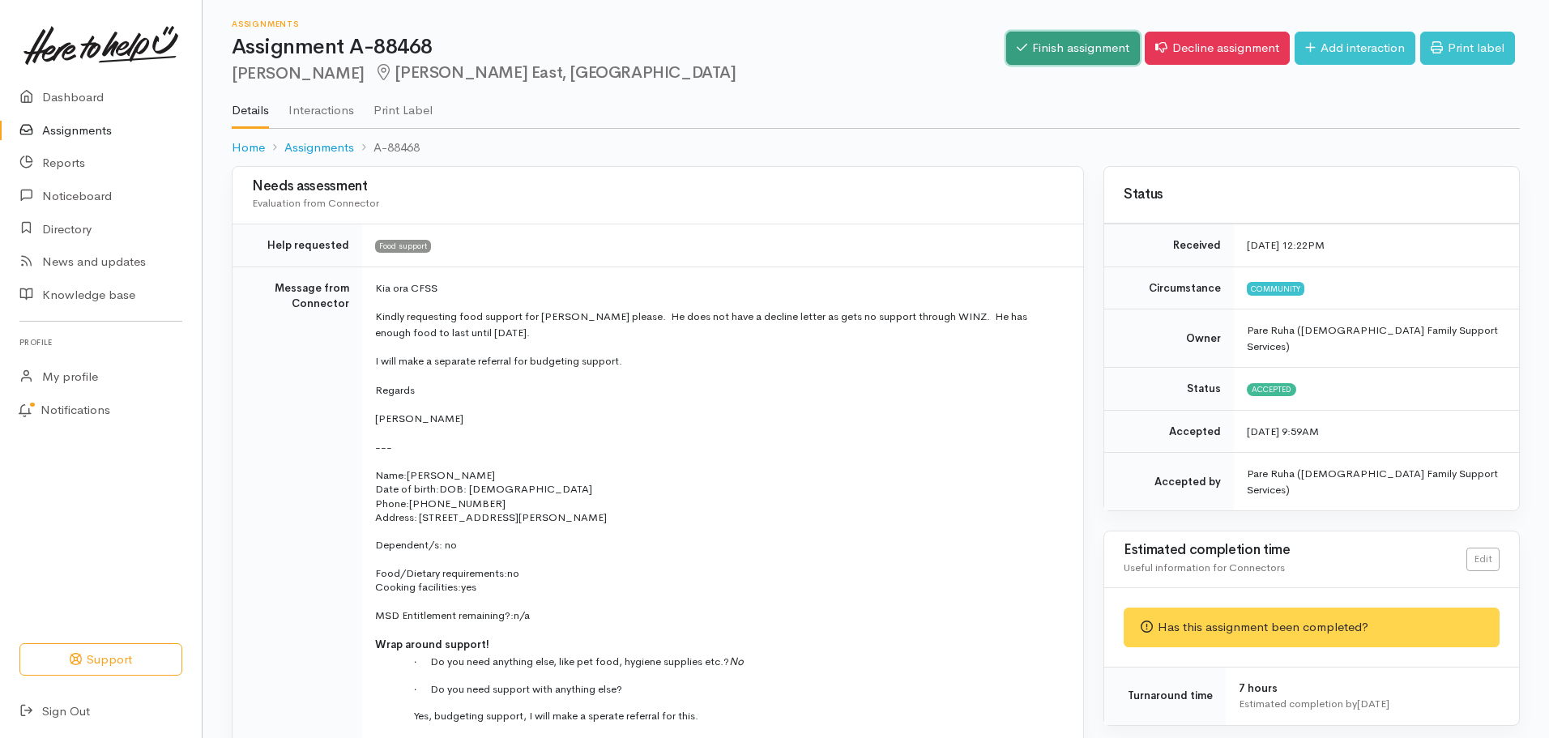
click at [1047, 53] on link "Finish assignment" at bounding box center [1073, 48] width 134 height 33
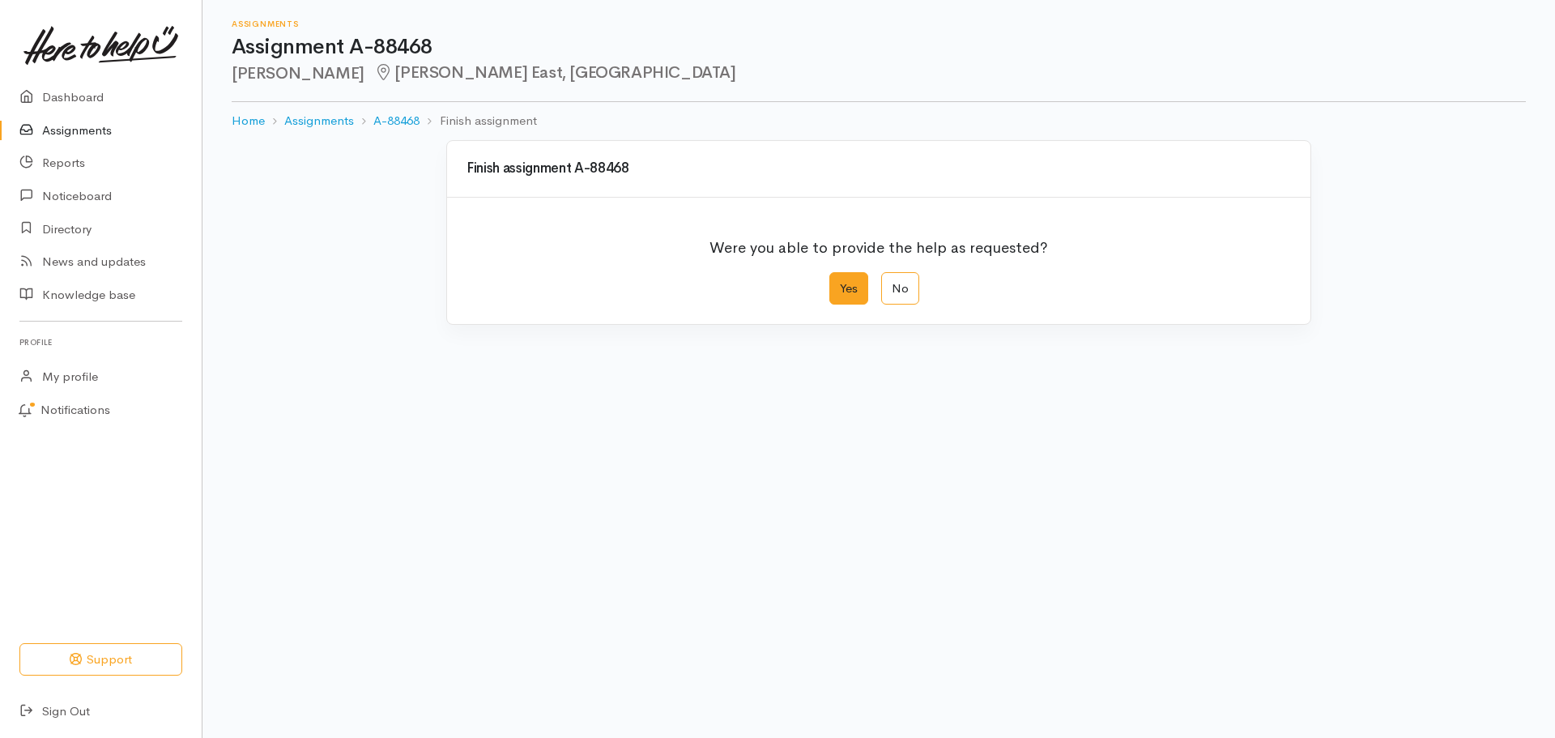
click at [854, 284] on label "Yes" at bounding box center [848, 288] width 39 height 33
click at [840, 283] on input "Yes" at bounding box center [834, 277] width 11 height 11
radio input "true"
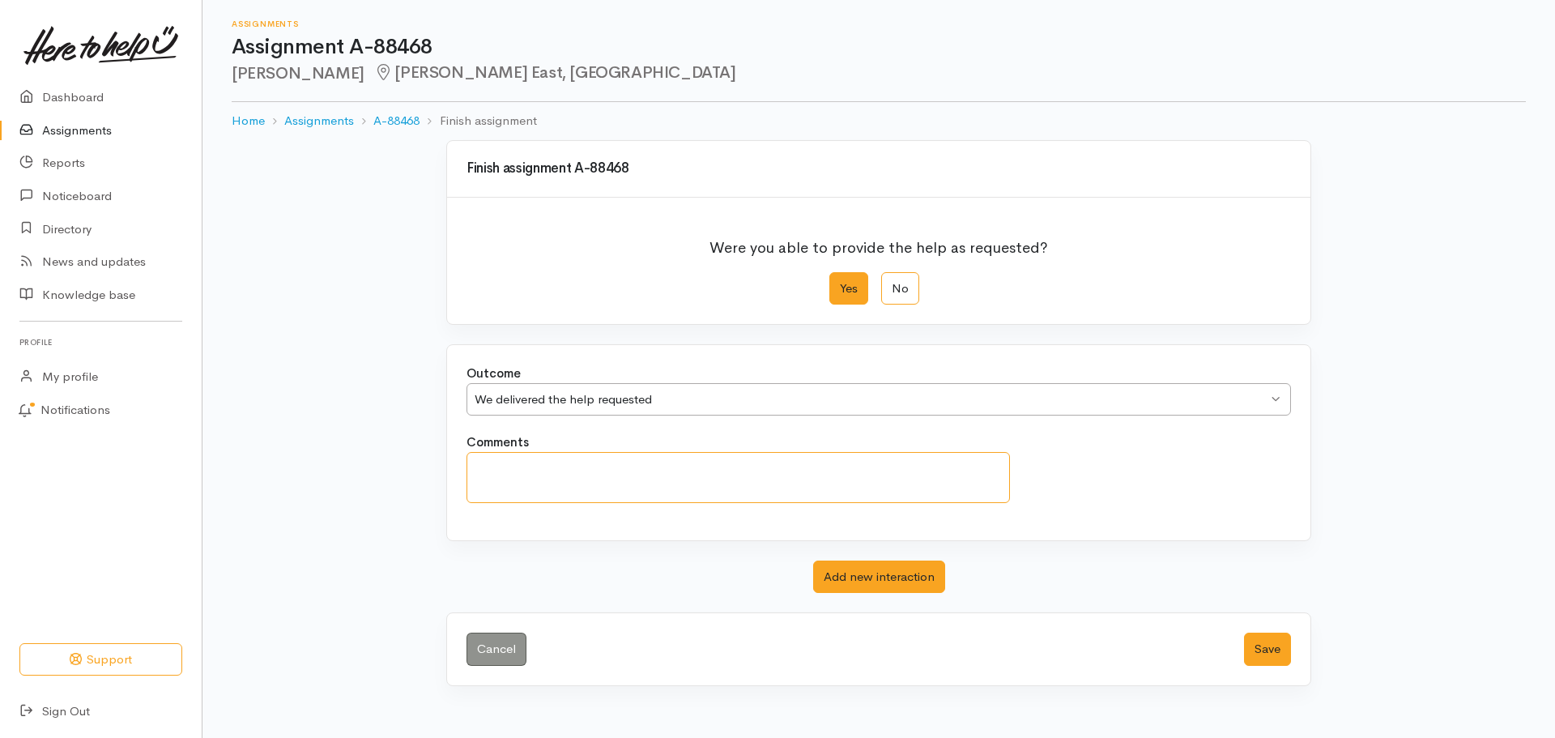
click at [528, 480] on textarea "Comments" at bounding box center [738, 477] width 543 height 51
paste textarea "An appointment has been made for Walter to meet with me on Tuesday, 7 October2\…"
click at [938, 467] on textarea "An appointment has been made for Walter to meet with me on Tuesday, 7 October2\…" at bounding box center [738, 477] width 543 height 51
click at [796, 466] on textarea "An appointment has been made for Walter to meet with me on Tuesday, 7 October 2…" at bounding box center [738, 477] width 543 height 51
type textarea "An appointment has been made for [PERSON_NAME] [DATE][DATE]."
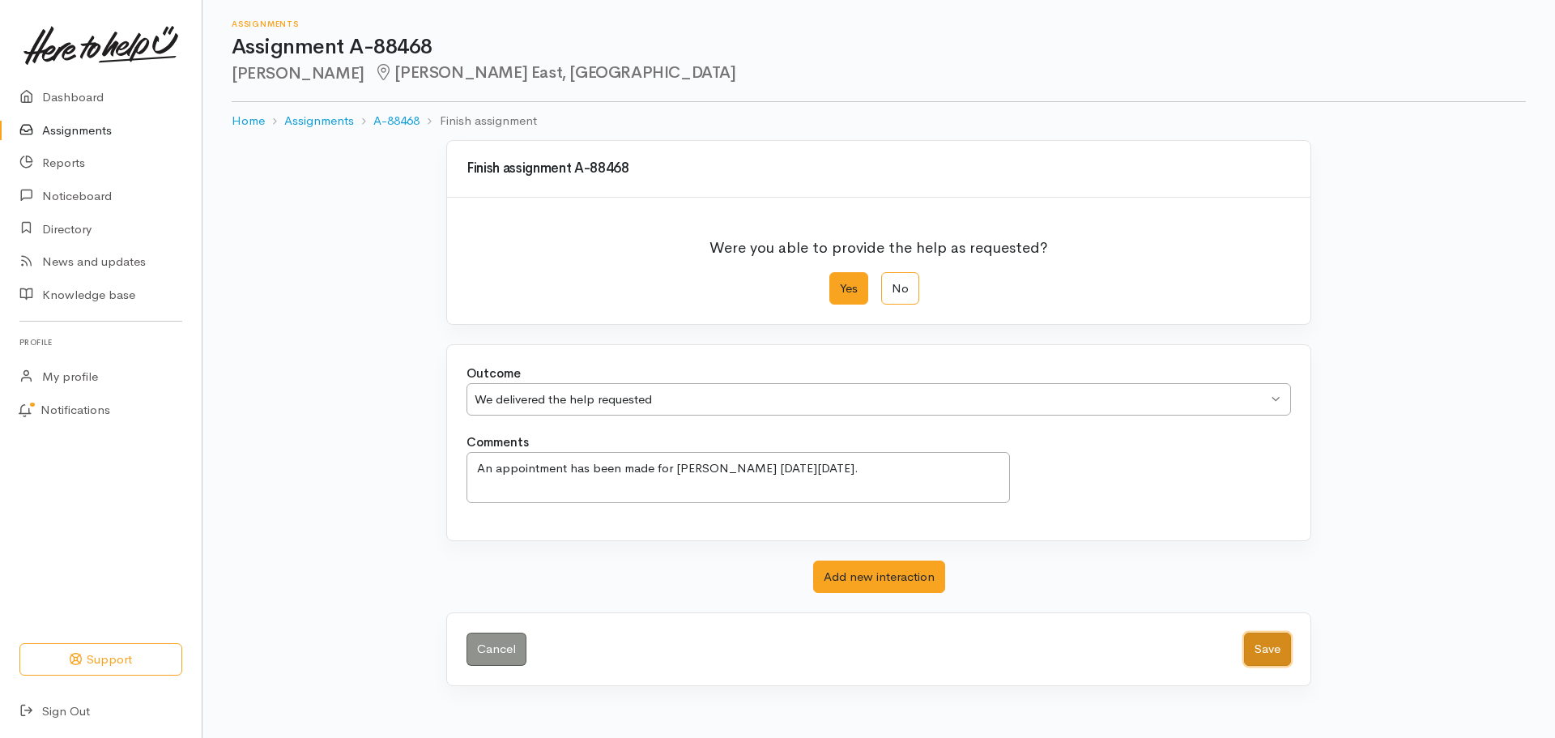
click at [1263, 651] on button "Save" at bounding box center [1267, 649] width 47 height 33
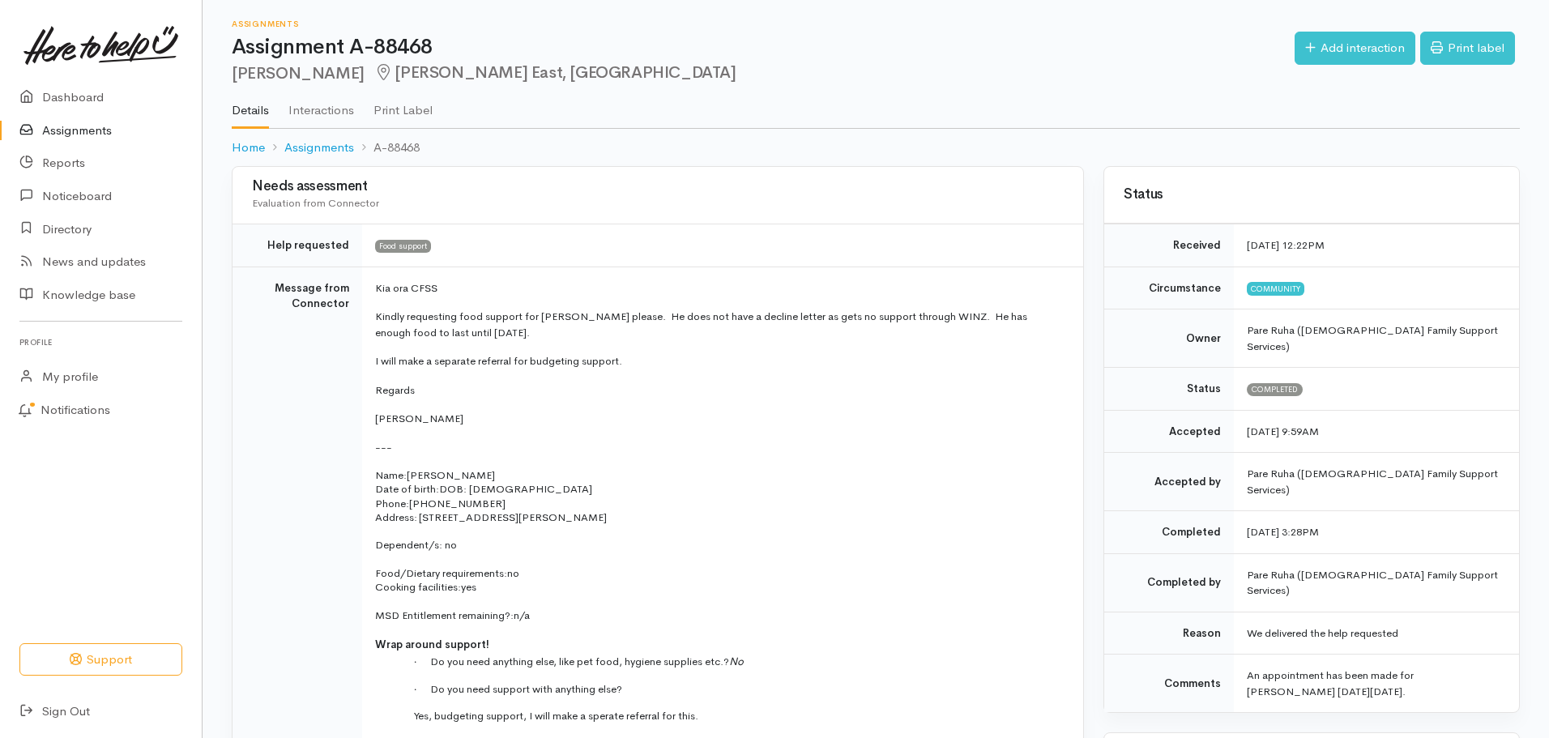
click at [73, 132] on link "Assignments" at bounding box center [101, 130] width 202 height 33
